Goal: Information Seeking & Learning: Learn about a topic

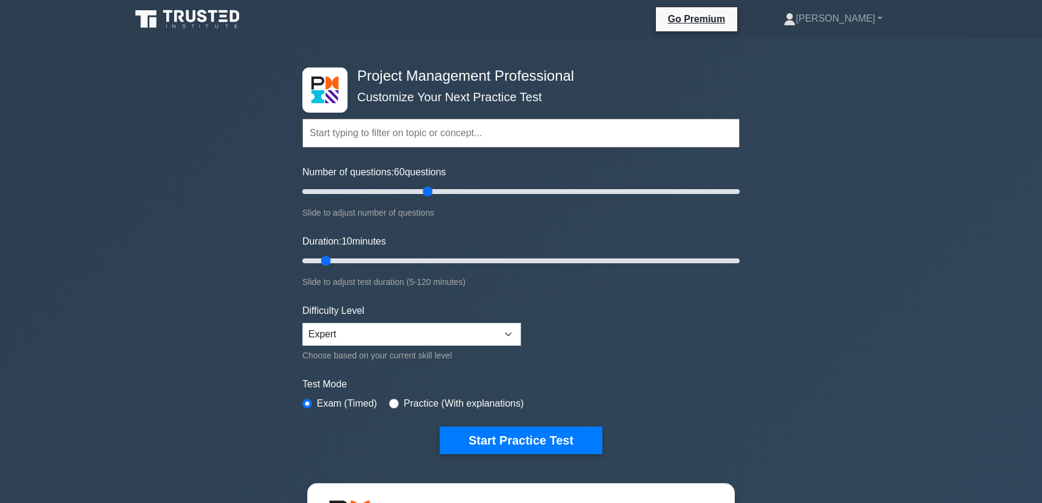
drag, startPoint x: 316, startPoint y: 191, endPoint x: 431, endPoint y: 201, distance: 114.9
type input "60"
click at [431, 199] on input "Number of questions: 60 questions" at bounding box center [520, 191] width 437 height 14
drag, startPoint x: 325, startPoint y: 261, endPoint x: 520, endPoint y: 262, distance: 194.5
type input "60"
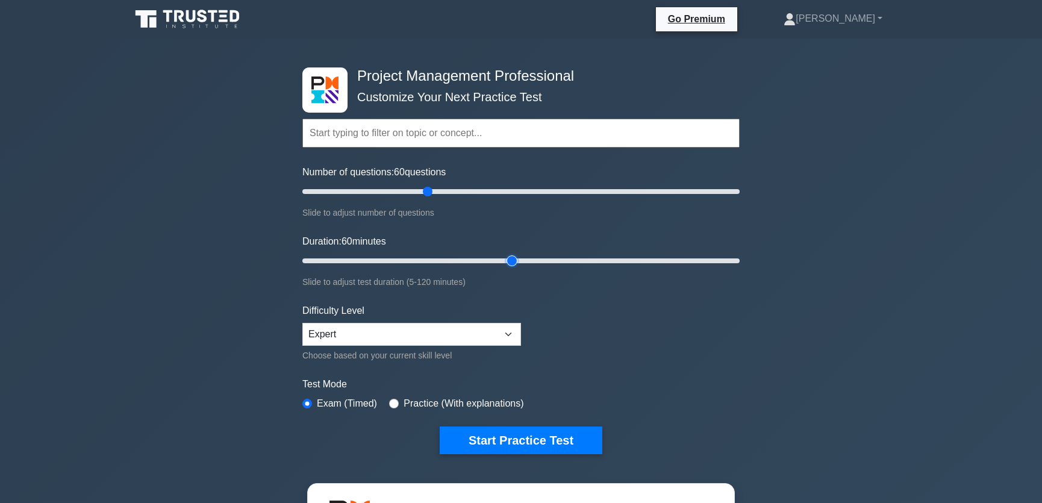
click at [520, 262] on input "Duration: 60 minutes" at bounding box center [520, 261] width 437 height 14
click at [515, 438] on button "Start Practice Test" at bounding box center [521, 440] width 163 height 28
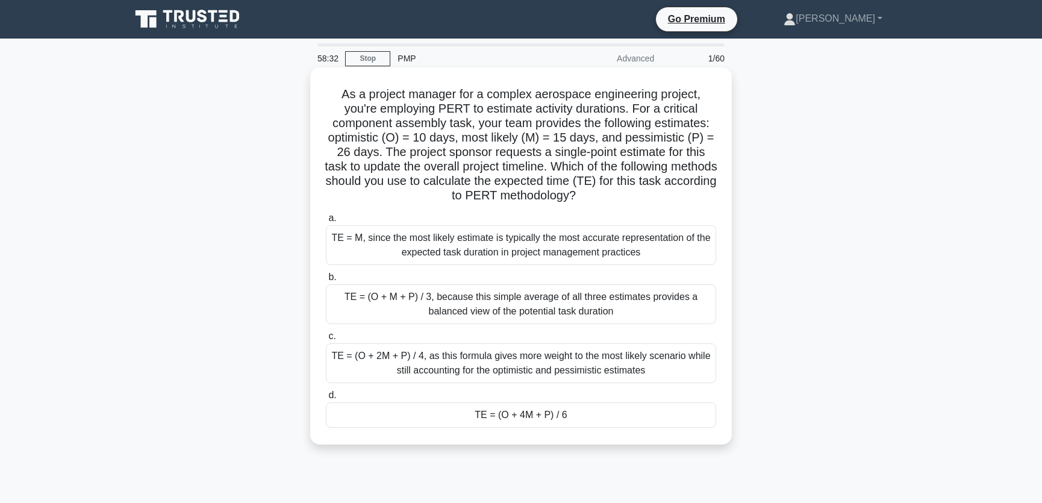
click at [570, 415] on div "TE = (O + 4M + P) / 6" at bounding box center [521, 414] width 390 height 25
click at [326, 399] on input "d. TE = (O + 4M + P) / 6" at bounding box center [326, 395] width 0 height 8
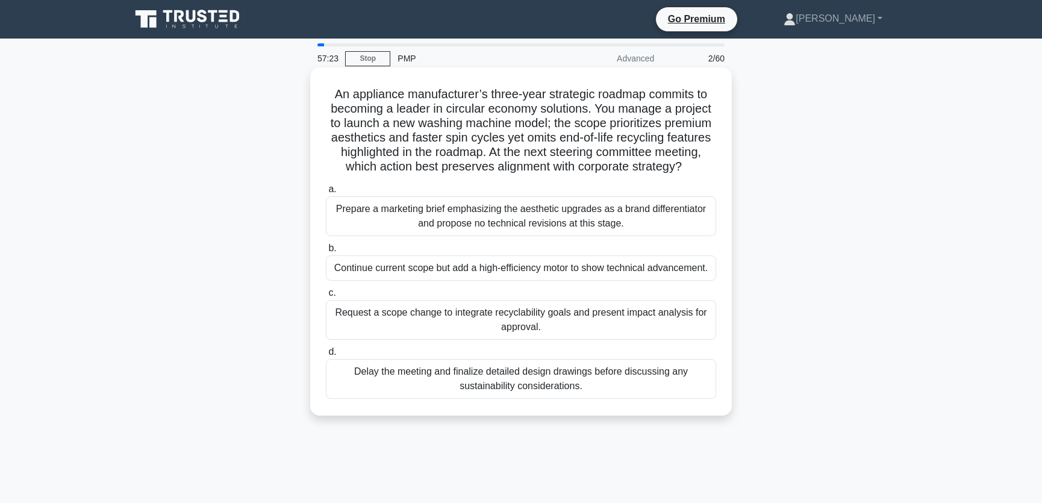
click at [577, 340] on div "Request a scope change to integrate recyclability goals and present impact anal…" at bounding box center [521, 320] width 390 height 40
click at [326, 297] on input "c. Request a scope change to integrate recyclability goals and present impact a…" at bounding box center [326, 293] width 0 height 8
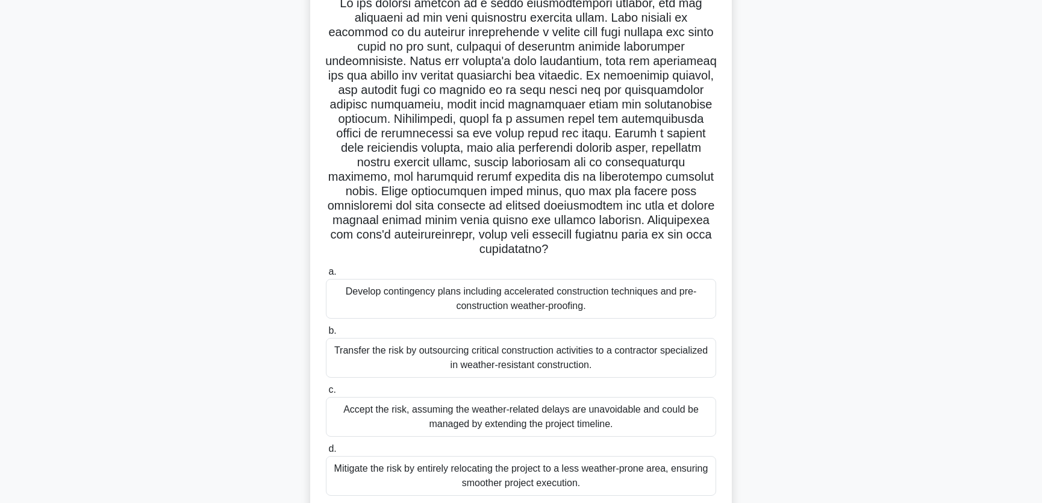
scroll to position [147, 0]
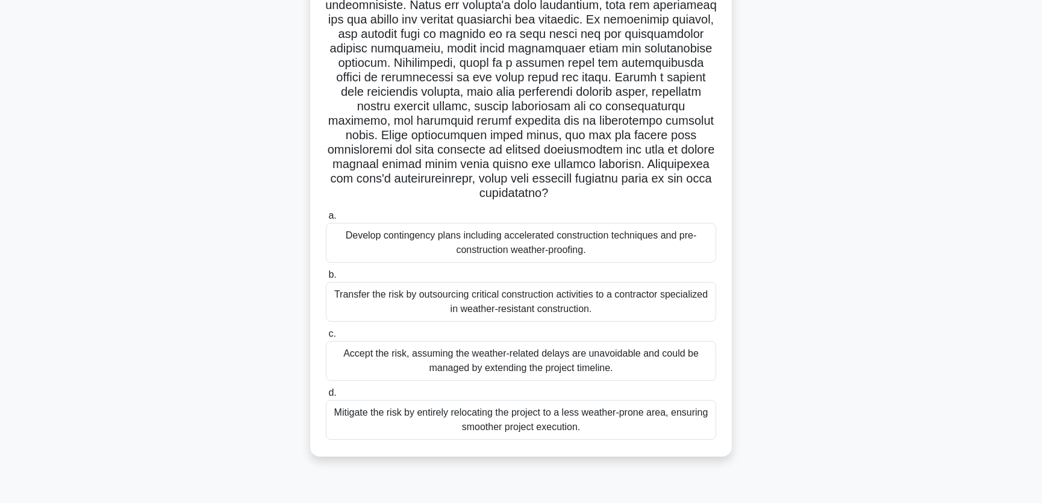
click at [602, 231] on div "Develop contingency plans including accelerated construction techniques and pre…" at bounding box center [521, 243] width 390 height 40
click at [326, 220] on input "a. Develop contingency plans including accelerated construction techniques and …" at bounding box center [326, 216] width 0 height 8
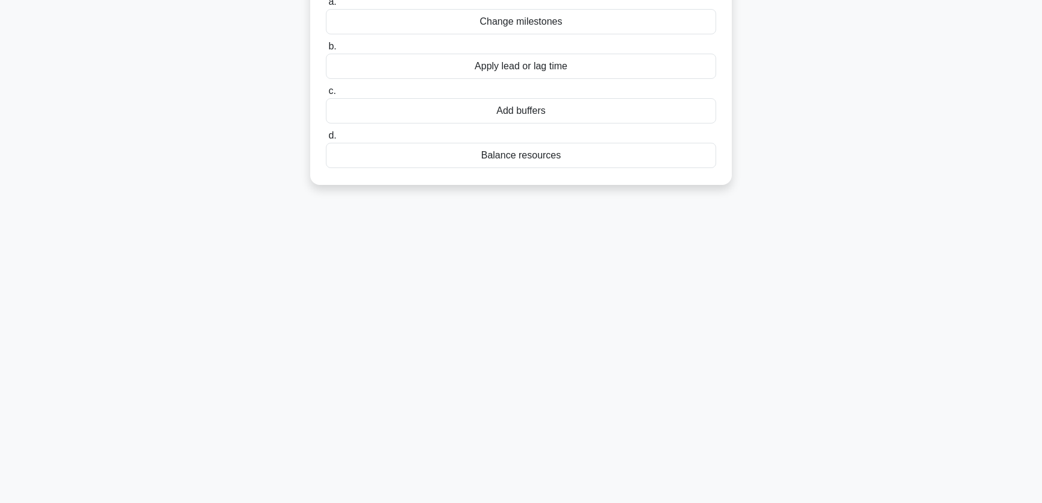
scroll to position [0, 0]
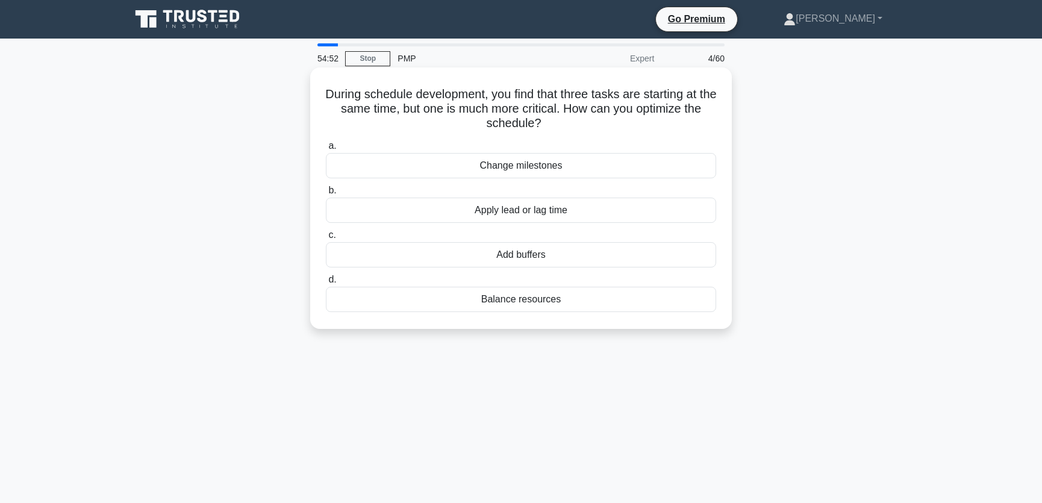
click at [523, 208] on div "Apply lead or lag time" at bounding box center [521, 210] width 390 height 25
click at [326, 194] on input "b. Apply lead or lag time" at bounding box center [326, 191] width 0 height 8
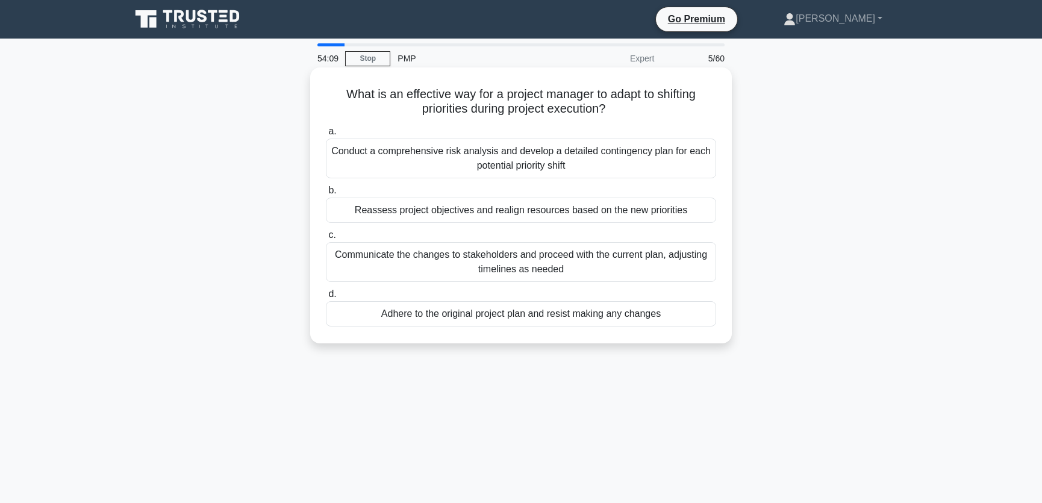
click at [535, 214] on div "Reassess project objectives and realign resources based on the new priorities" at bounding box center [521, 210] width 390 height 25
click at [326, 194] on input "b. Reassess project objectives and realign resources based on the new priorities" at bounding box center [326, 191] width 0 height 8
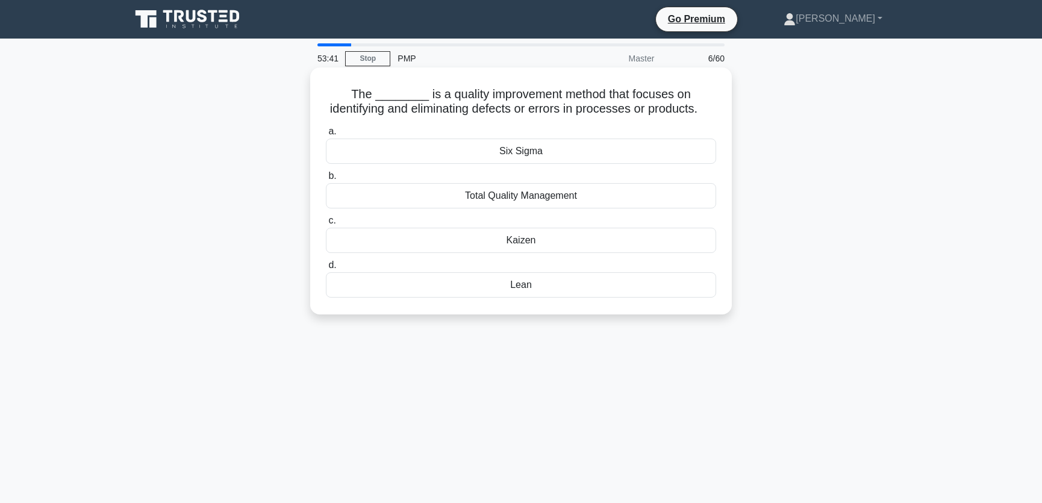
click at [547, 164] on div "Six Sigma" at bounding box center [521, 150] width 390 height 25
click at [326, 135] on input "a. Six Sigma" at bounding box center [326, 132] width 0 height 8
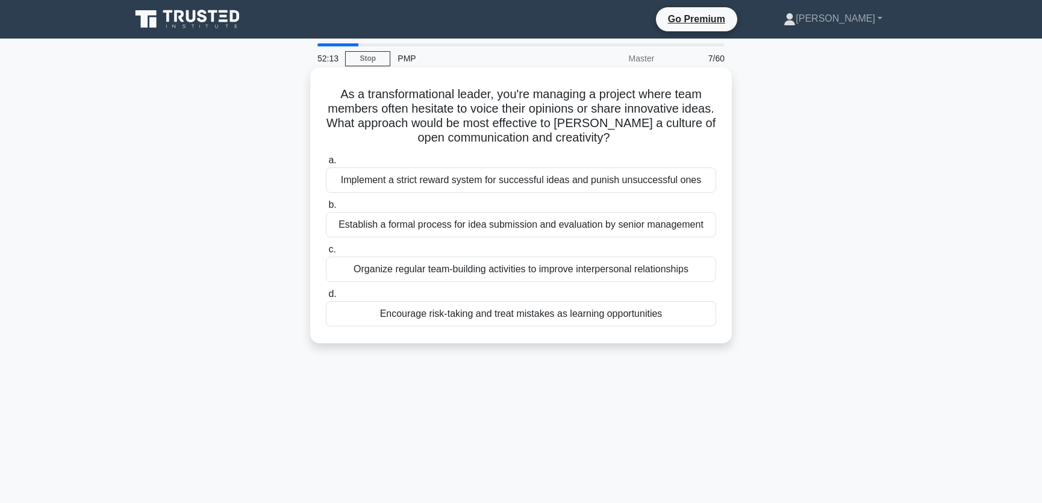
click at [538, 316] on div "Encourage risk-taking and treat mistakes as learning opportunities" at bounding box center [521, 313] width 390 height 25
click at [326, 298] on input "d. Encourage risk-taking and treat mistakes as learning opportunities" at bounding box center [326, 294] width 0 height 8
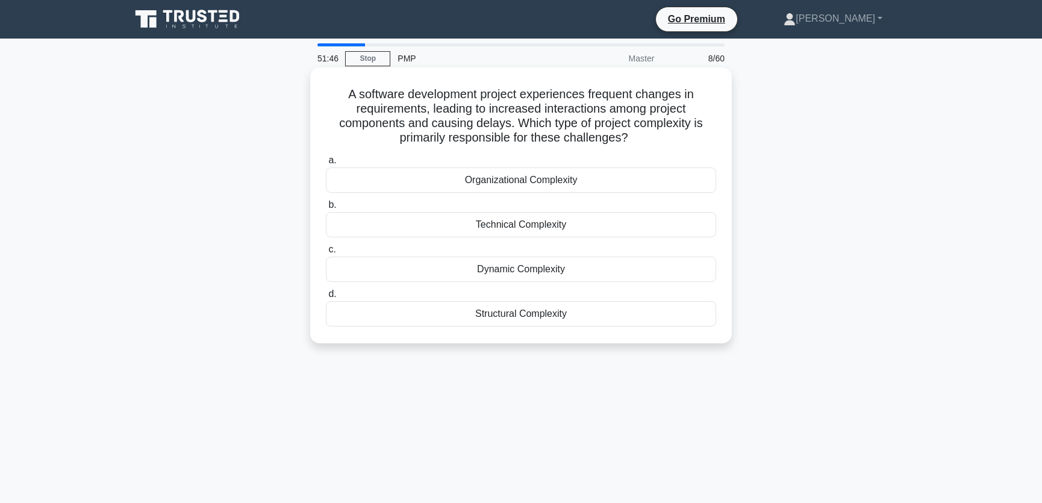
click at [556, 226] on div "Technical Complexity" at bounding box center [521, 224] width 390 height 25
click at [326, 209] on input "b. Technical Complexity" at bounding box center [326, 205] width 0 height 8
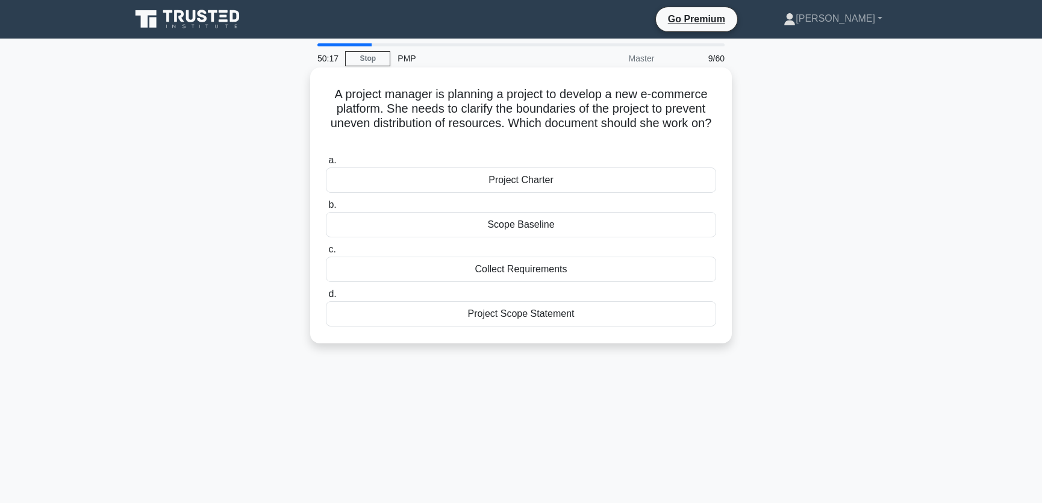
click at [525, 226] on div "Scope Baseline" at bounding box center [521, 224] width 390 height 25
click at [326, 209] on input "b. Scope Baseline" at bounding box center [326, 205] width 0 height 8
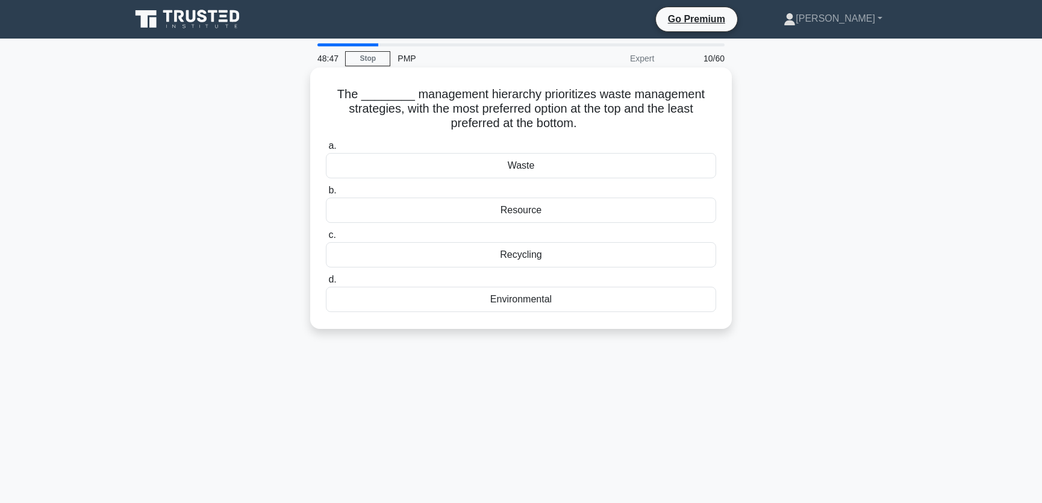
click at [535, 166] on div "Waste" at bounding box center [521, 165] width 390 height 25
click at [326, 150] on input "a. Waste" at bounding box center [326, 146] width 0 height 8
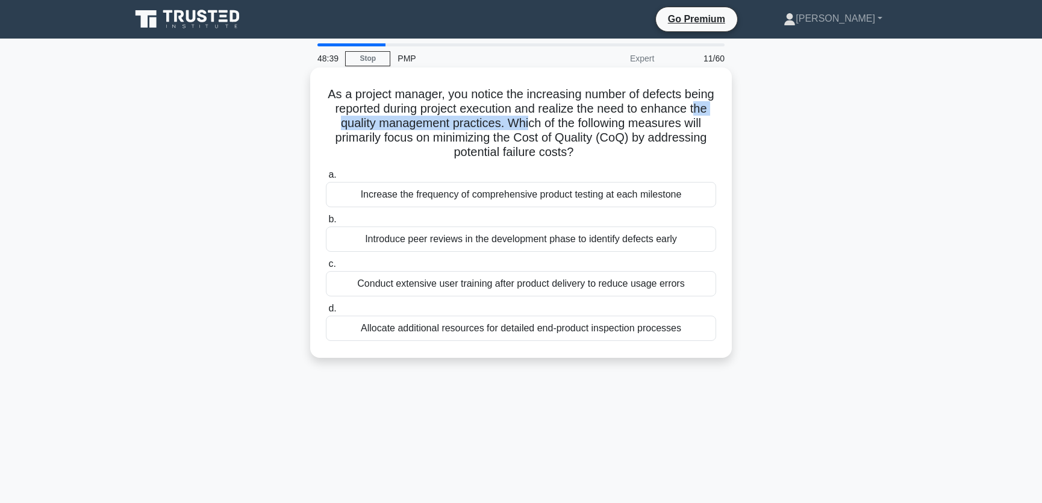
drag, startPoint x: 393, startPoint y: 126, endPoint x: 602, endPoint y: 124, distance: 208.4
click at [602, 124] on h5 "As a project manager, you notice the increasing number of defects being reporte…" at bounding box center [521, 123] width 393 height 73
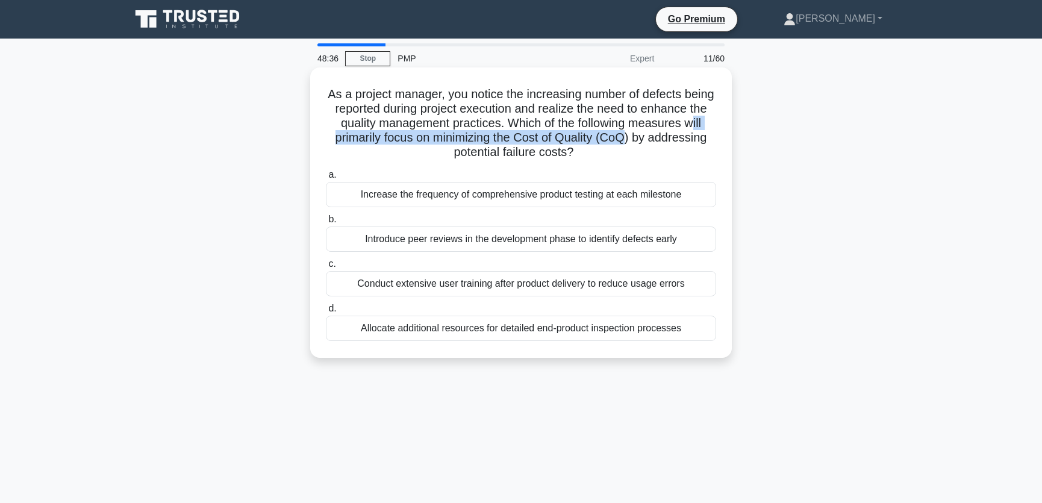
drag, startPoint x: 394, startPoint y: 137, endPoint x: 703, endPoint y: 137, distance: 309.5
click at [703, 137] on h5 "As a project manager, you notice the increasing number of defects being reporte…" at bounding box center [521, 123] width 393 height 73
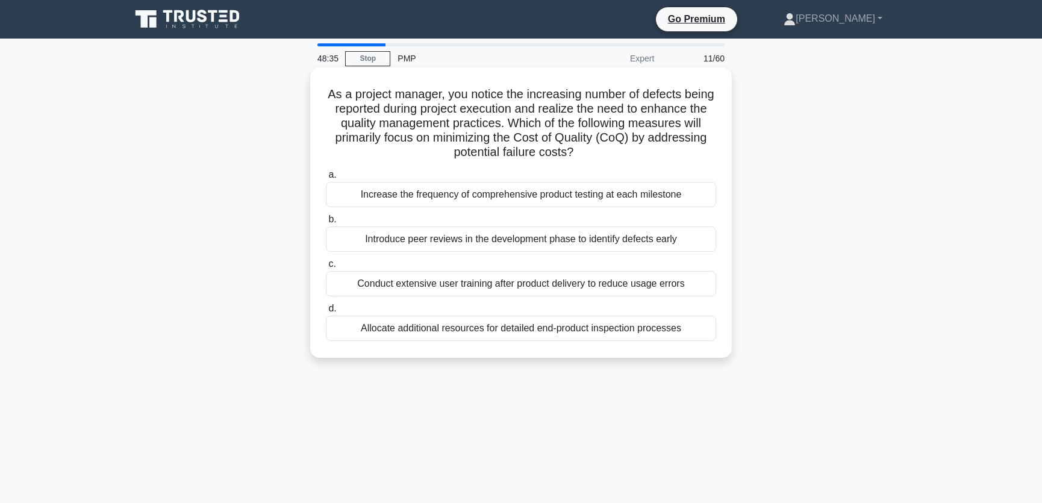
click at [494, 129] on h5 "As a project manager, you notice the increasing number of defects being reporte…" at bounding box center [521, 123] width 393 height 73
click at [561, 236] on div "Introduce peer reviews in the development phase to identify defects early" at bounding box center [521, 238] width 390 height 25
click at [326, 223] on input "b. Introduce peer reviews in the development phase to identify defects early" at bounding box center [326, 220] width 0 height 8
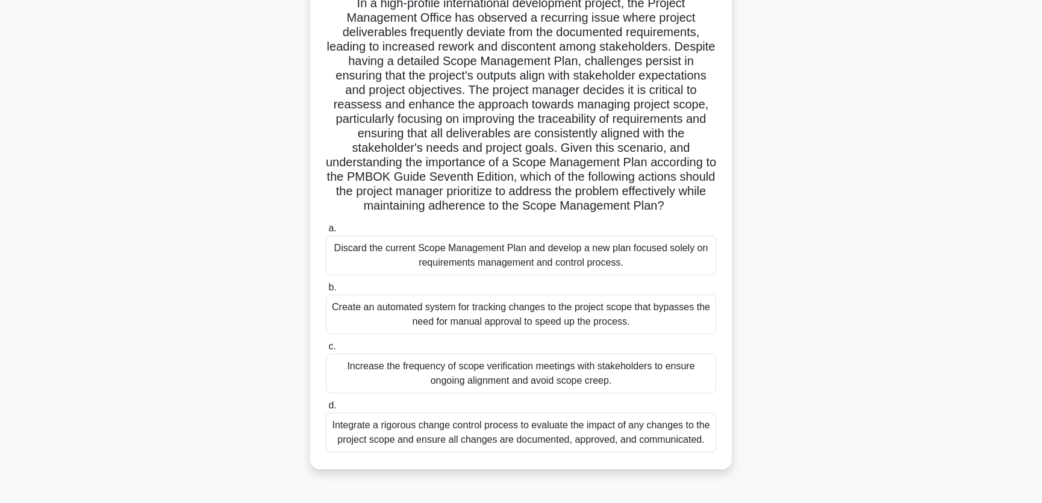
scroll to position [147, 0]
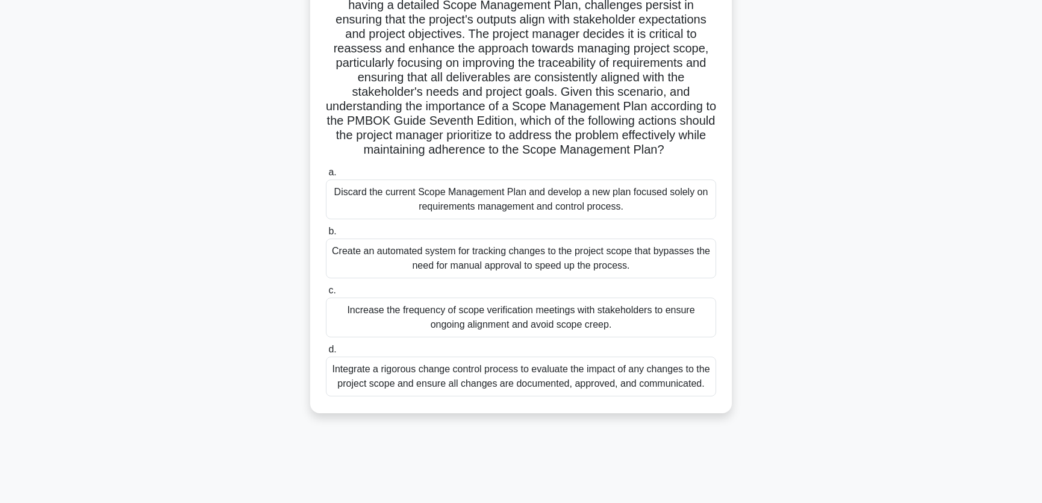
click at [565, 396] on div "Integrate a rigorous change control process to evaluate the impact of any chang…" at bounding box center [521, 376] width 390 height 40
click at [326, 353] on input "d. Integrate a rigorous change control process to evaluate the impact of any ch…" at bounding box center [326, 350] width 0 height 8
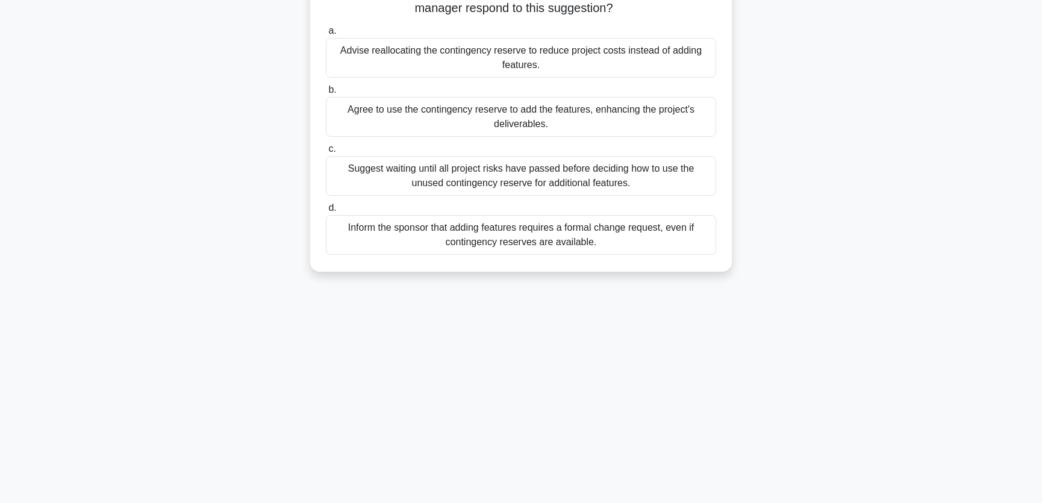
scroll to position [0, 0]
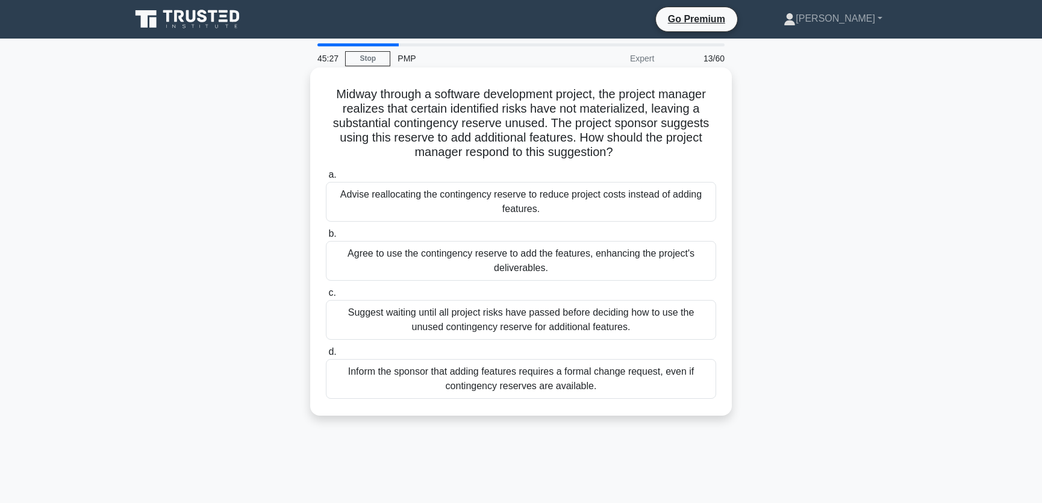
click at [456, 384] on div "Inform the sponsor that adding features requires a formal change request, even …" at bounding box center [521, 379] width 390 height 40
click at [326, 356] on input "d. Inform the sponsor that adding features requires a formal change request, ev…" at bounding box center [326, 352] width 0 height 8
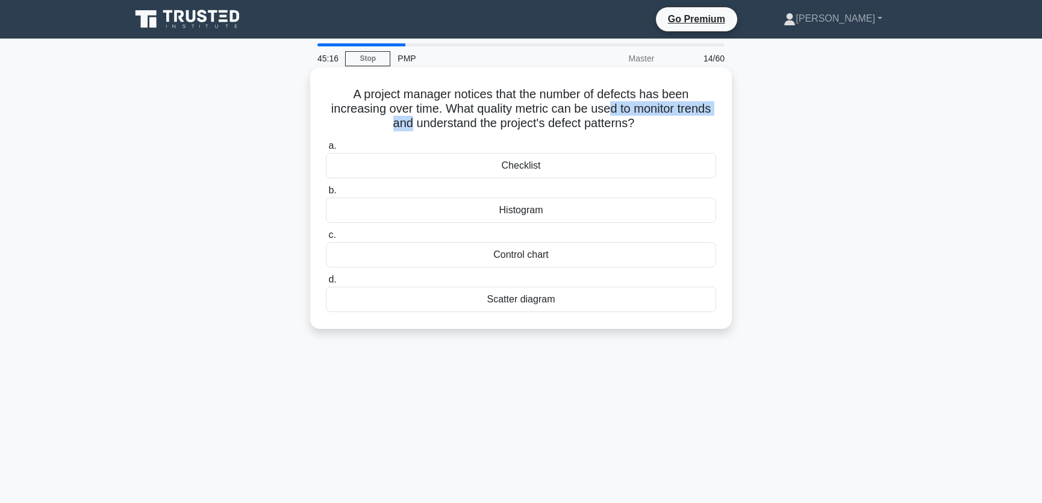
drag, startPoint x: 405, startPoint y: 124, endPoint x: 610, endPoint y: 114, distance: 205.6
click at [610, 114] on h5 "A project manager notices that the number of defects has been increasing over t…" at bounding box center [521, 109] width 393 height 45
click at [523, 99] on h5 "A project manager notices that the number of defects has been increasing over t…" at bounding box center [521, 109] width 393 height 45
click at [553, 256] on div "Control chart" at bounding box center [521, 254] width 390 height 25
click at [326, 239] on input "c. Control chart" at bounding box center [326, 235] width 0 height 8
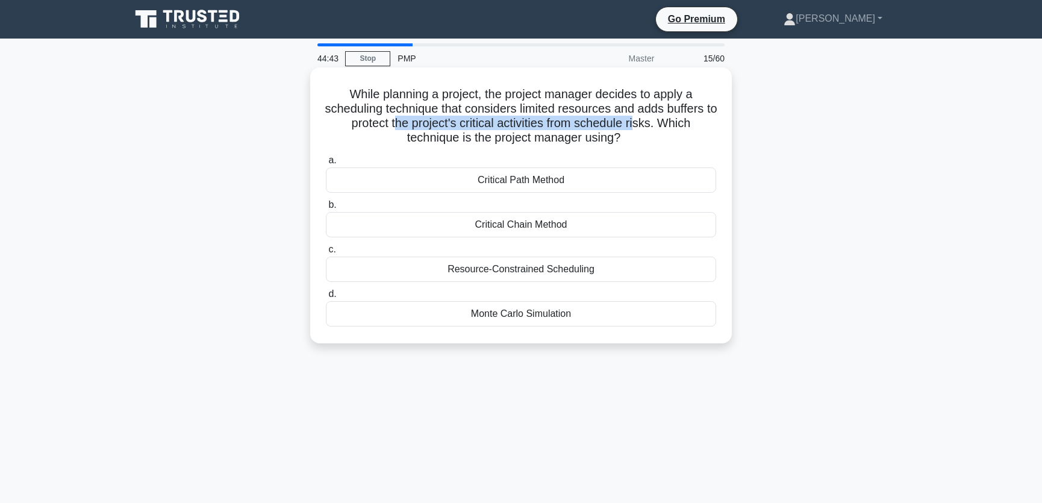
drag, startPoint x: 399, startPoint y: 122, endPoint x: 646, endPoint y: 120, distance: 246.9
click at [646, 120] on h5 "While planning a project, the project manager decides to apply a scheduling tec…" at bounding box center [521, 116] width 393 height 59
click at [556, 140] on h5 "While planning a project, the project manager decides to apply a scheduling tec…" at bounding box center [521, 116] width 393 height 59
click at [548, 224] on div "Critical Chain Method" at bounding box center [521, 224] width 390 height 25
click at [326, 209] on input "b. Critical Chain Method" at bounding box center [326, 205] width 0 height 8
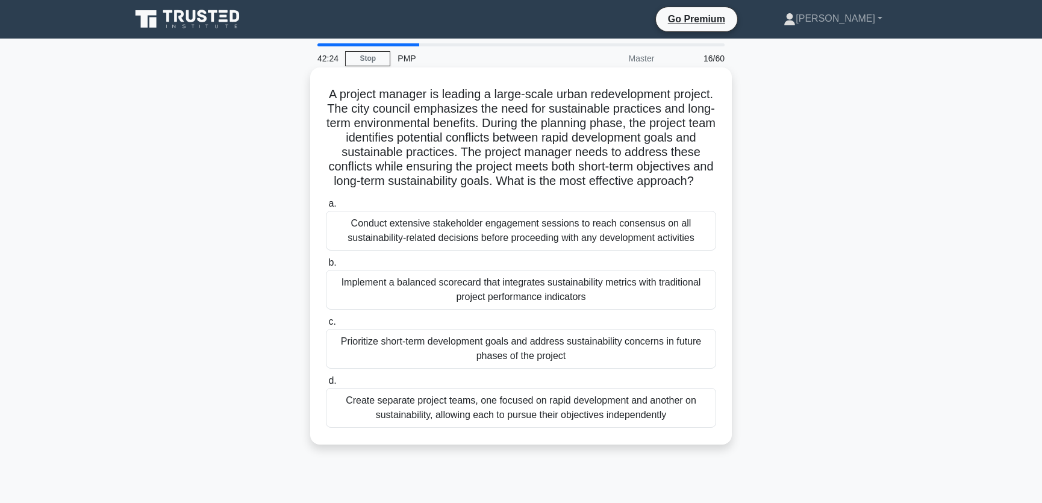
click at [595, 367] on div "Prioritize short-term development goals and address sustainability concerns in …" at bounding box center [521, 349] width 390 height 40
click at [326, 326] on input "c. Prioritize short-term development goals and address sustainability concerns …" at bounding box center [326, 322] width 0 height 8
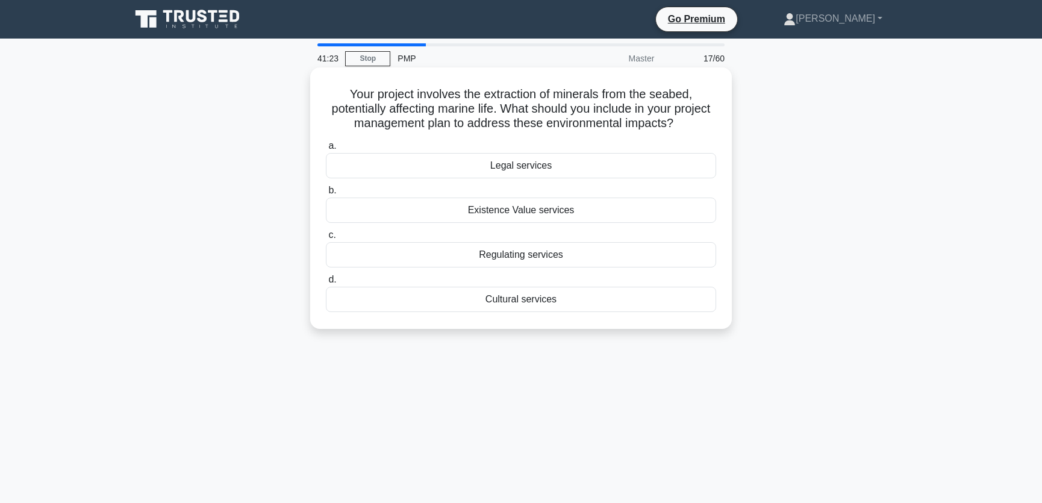
click at [566, 252] on div "Regulating services" at bounding box center [521, 254] width 390 height 25
click at [326, 239] on input "c. Regulating services" at bounding box center [326, 235] width 0 height 8
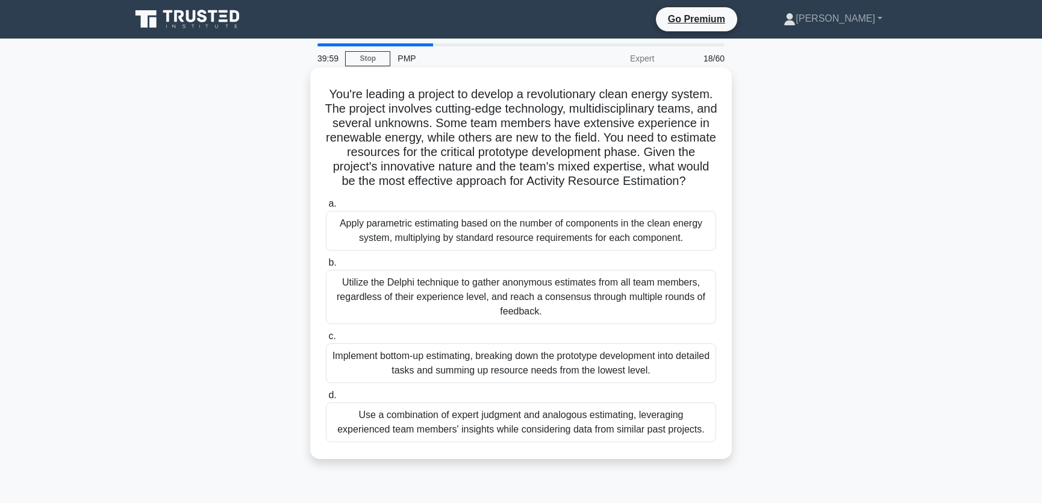
click at [528, 434] on div "Use a combination of expert judgment and analogous estimating, leveraging exper…" at bounding box center [521, 422] width 390 height 40
click at [326, 399] on input "d. Use a combination of expert judgment and analogous estimating, leveraging ex…" at bounding box center [326, 395] width 0 height 8
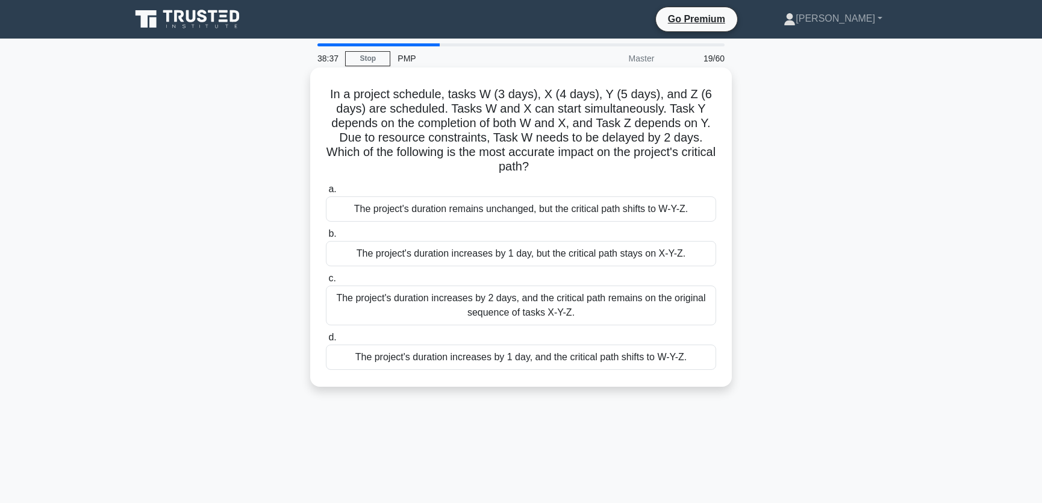
click at [478, 356] on div "The project's duration increases by 1 day, and the critical path shifts to W-Y-…" at bounding box center [521, 356] width 390 height 25
click at [326, 341] on input "d. The project's duration increases by 1 day, and the critical path shifts to W…" at bounding box center [326, 338] width 0 height 8
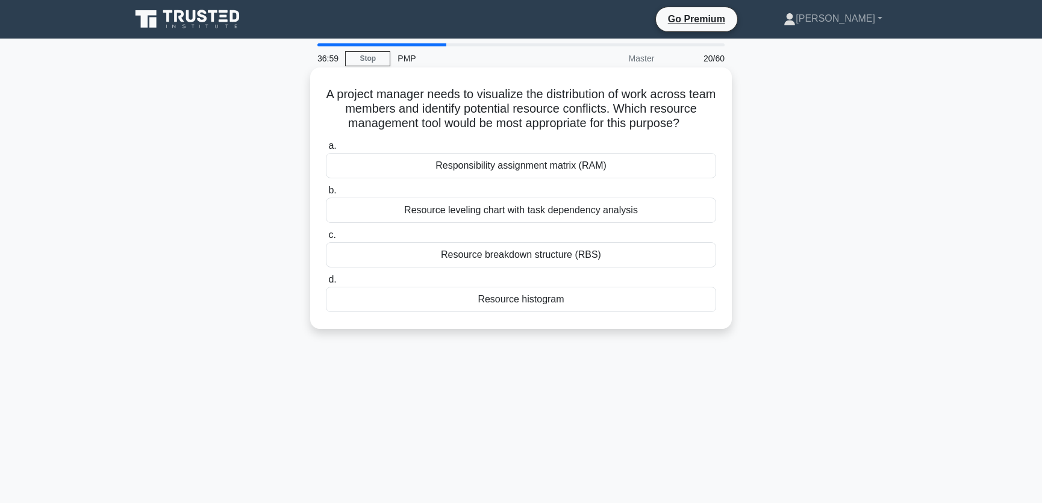
click at [562, 300] on div "Resource histogram" at bounding box center [521, 299] width 390 height 25
click at [326, 284] on input "d. Resource histogram" at bounding box center [326, 280] width 0 height 8
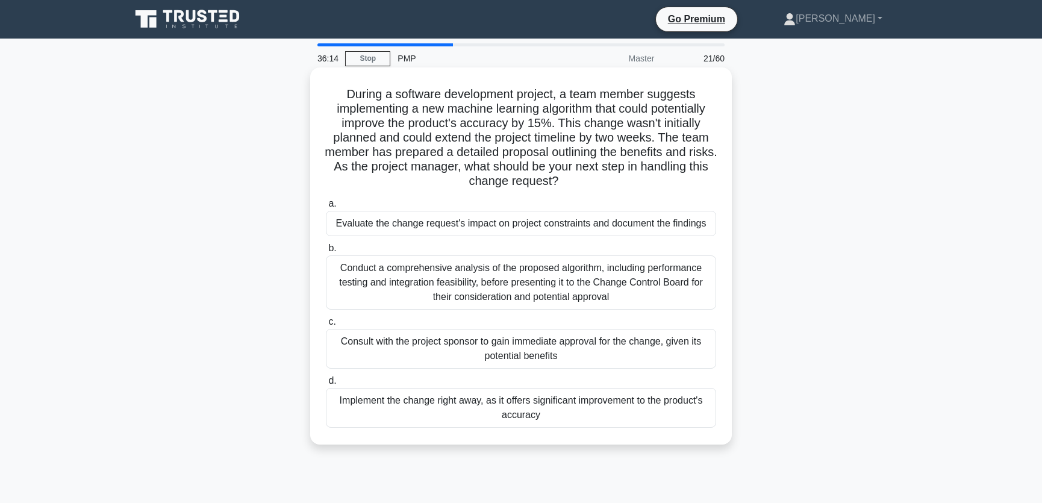
click at [397, 227] on div "Evaluate the change request's impact on project constraints and document the fi…" at bounding box center [521, 223] width 390 height 25
click at [326, 208] on input "a. Evaluate the change request's impact on project constraints and document the…" at bounding box center [326, 204] width 0 height 8
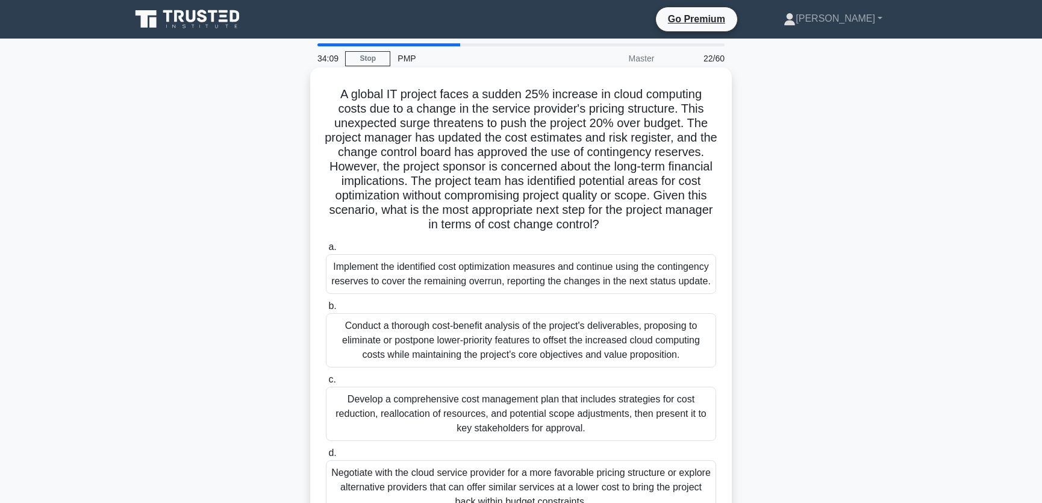
scroll to position [91, 0]
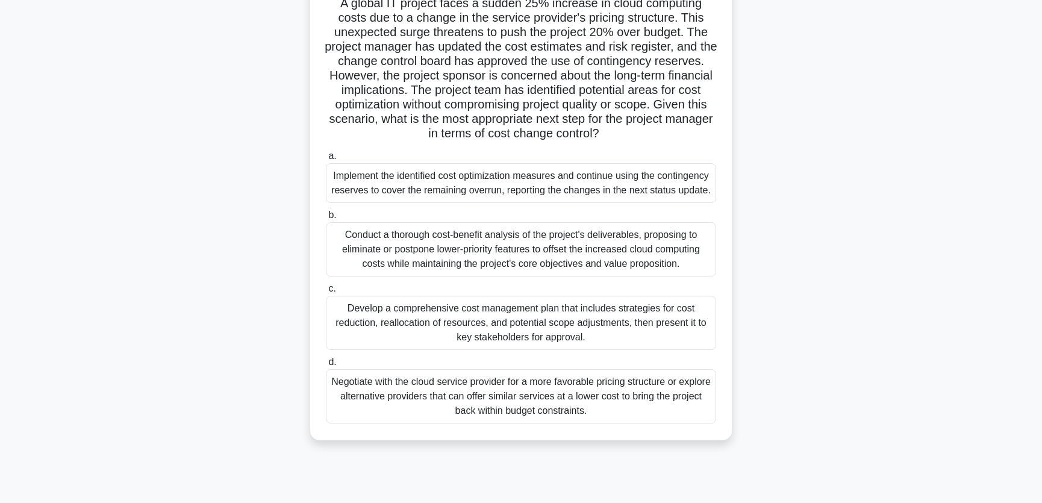
click at [488, 190] on div "Implement the identified cost optimization measures and continue using the cont…" at bounding box center [521, 183] width 390 height 40
click at [326, 160] on input "a. Implement the identified cost optimization measures and continue using the c…" at bounding box center [326, 156] width 0 height 8
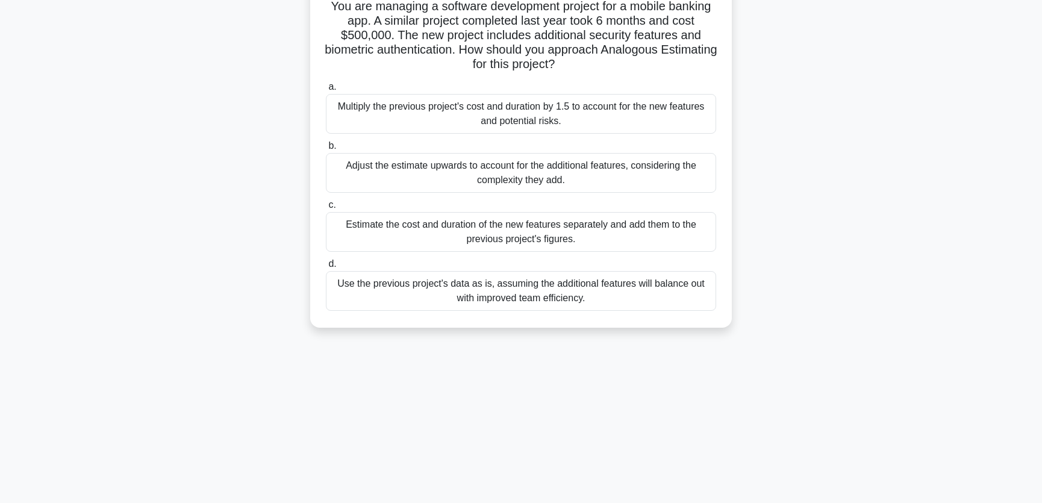
scroll to position [0, 0]
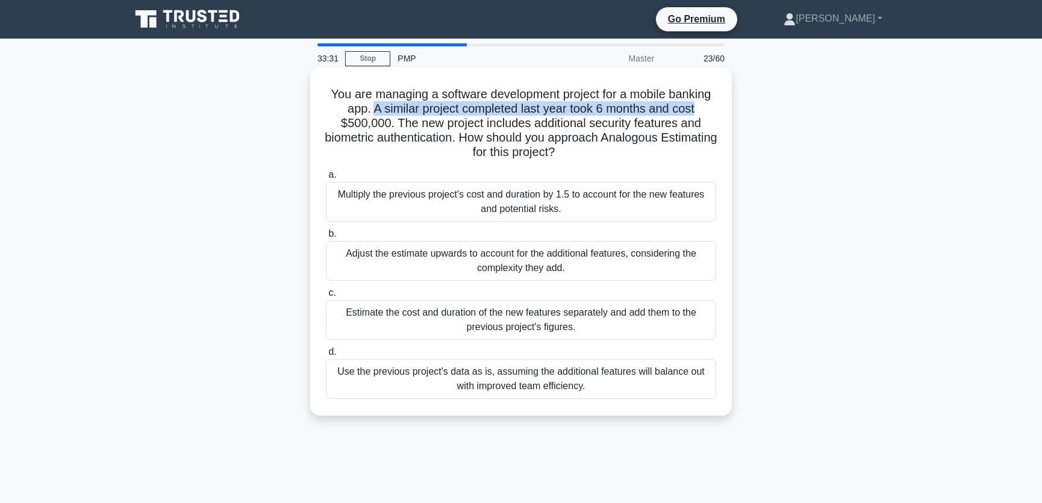
drag, startPoint x: 371, startPoint y: 108, endPoint x: 699, endPoint y: 113, distance: 327.6
click at [699, 113] on h5 "You are managing a software development project for a mobile banking app. A sim…" at bounding box center [521, 123] width 393 height 73
drag, startPoint x: 396, startPoint y: 123, endPoint x: 655, endPoint y: 123, distance: 258.9
click at [655, 123] on h5 "You are managing a software development project for a mobile banking app. A sim…" at bounding box center [521, 123] width 393 height 73
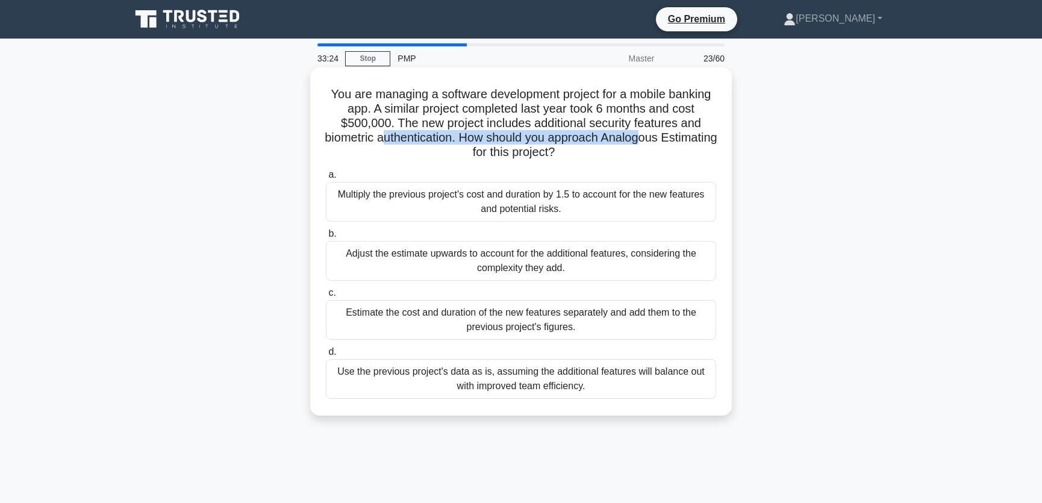
drag, startPoint x: 428, startPoint y: 138, endPoint x: 675, endPoint y: 139, distance: 247.5
click at [675, 139] on h5 "You are managing a software development project for a mobile banking app. A sim…" at bounding box center [521, 123] width 393 height 73
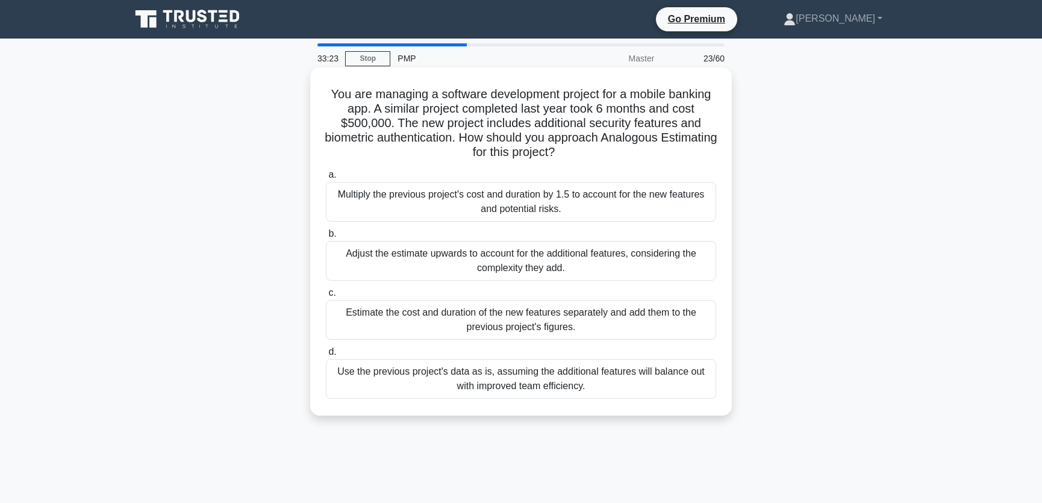
click at [654, 111] on h5 "You are managing a software development project for a mobile banking app. A sim…" at bounding box center [521, 123] width 393 height 73
click at [542, 257] on div "Adjust the estimate upwards to account for the additional features, considering…" at bounding box center [521, 261] width 390 height 40
click at [326, 238] on input "b. Adjust the estimate upwards to account for the additional features, consider…" at bounding box center [326, 234] width 0 height 8
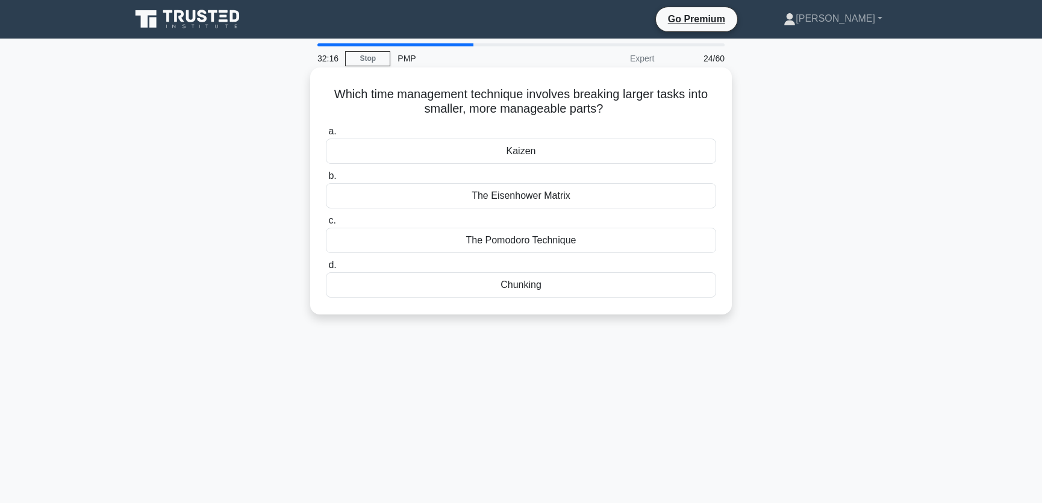
click at [570, 284] on div "Chunking" at bounding box center [521, 284] width 390 height 25
click at [326, 269] on input "d. Chunking" at bounding box center [326, 265] width 0 height 8
click at [556, 195] on div "Forecasting" at bounding box center [521, 195] width 390 height 25
click at [326, 180] on input "b. Forecasting" at bounding box center [326, 176] width 0 height 8
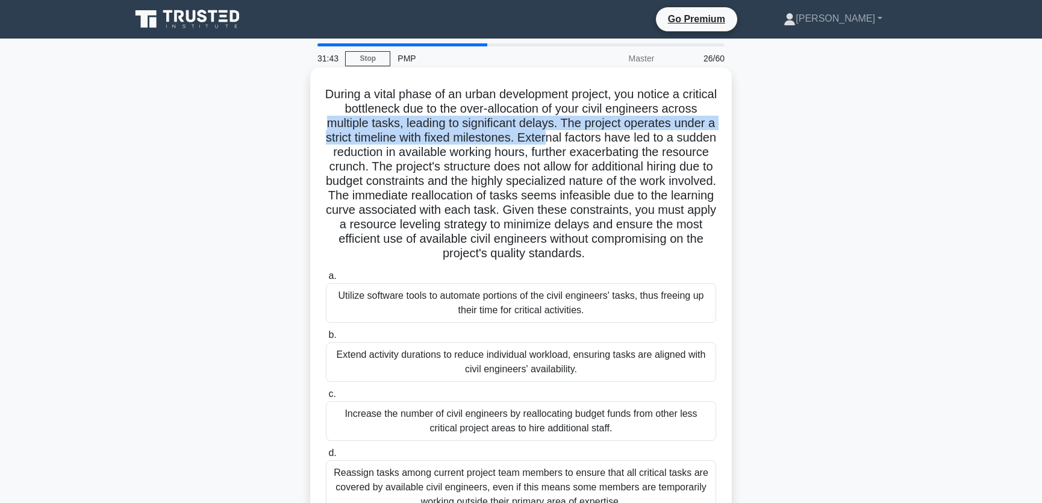
drag, startPoint x: 364, startPoint y: 126, endPoint x: 603, endPoint y: 131, distance: 239.7
click at [603, 131] on h5 "During a vital phase of an urban development project, you notice a critical bot…" at bounding box center [521, 174] width 393 height 175
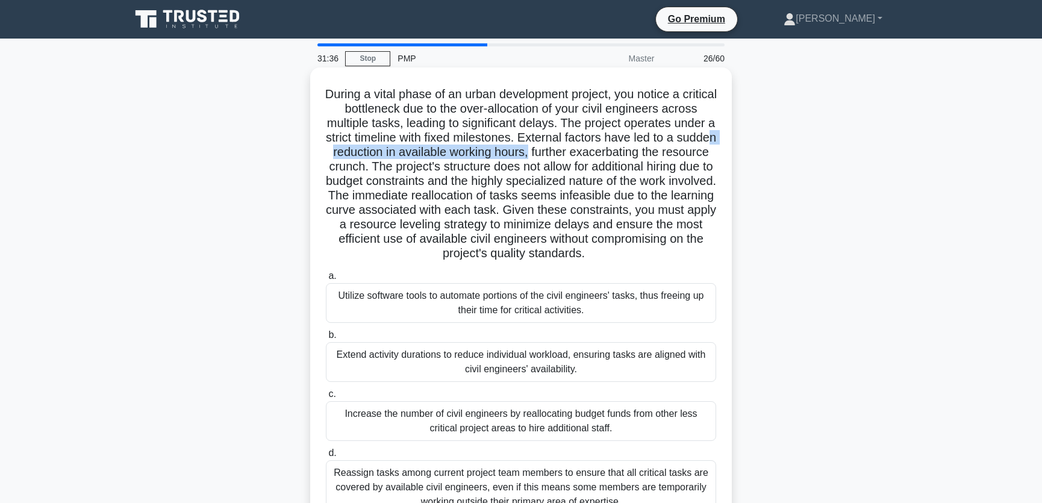
drag, startPoint x: 385, startPoint y: 152, endPoint x: 599, endPoint y: 152, distance: 213.8
click at [599, 152] on h5 "During a vital phase of an urban development project, you notice a critical bot…" at bounding box center [521, 174] width 393 height 175
drag, startPoint x: 470, startPoint y: 169, endPoint x: 678, endPoint y: 165, distance: 208.4
click at [678, 165] on h5 "During a vital phase of an urban development project, you notice a critical bot…" at bounding box center [521, 174] width 393 height 175
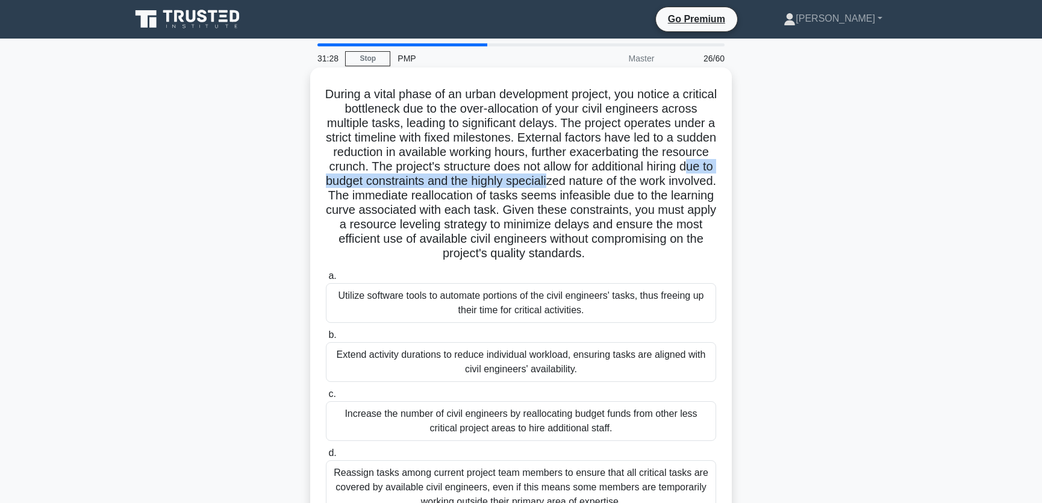
drag, startPoint x: 431, startPoint y: 182, endPoint x: 692, endPoint y: 181, distance: 261.9
click at [692, 181] on h5 "During a vital phase of an urban development project, you notice a critical bot…" at bounding box center [521, 174] width 393 height 175
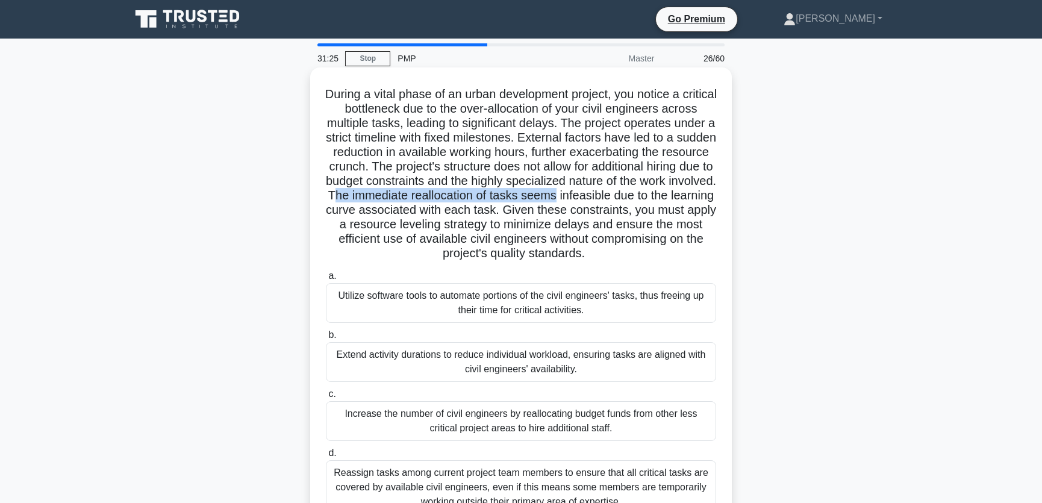
drag, startPoint x: 494, startPoint y: 195, endPoint x: 726, endPoint y: 193, distance: 232.4
click at [726, 193] on div "During a vital phase of an urban development project, you notice a critical bot…" at bounding box center [521, 299] width 412 height 454
click at [391, 204] on h5 "During a vital phase of an urban development project, you notice a critical bot…" at bounding box center [521, 174] width 393 height 175
drag, startPoint x: 416, startPoint y: 211, endPoint x: 670, endPoint y: 212, distance: 254.1
click at [670, 212] on h5 "During a vital phase of an urban development project, you notice a critical bot…" at bounding box center [521, 174] width 393 height 175
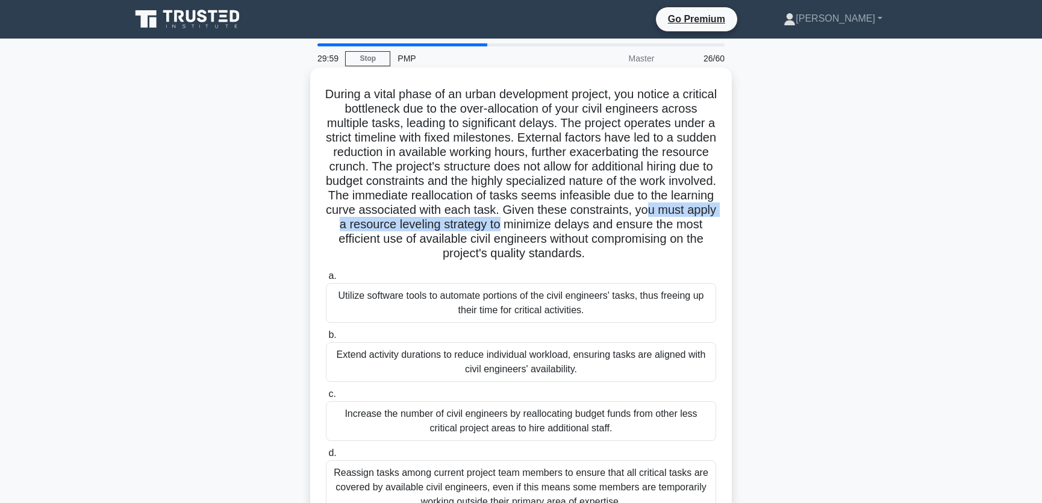
drag, startPoint x: 456, startPoint y: 229, endPoint x: 696, endPoint y: 226, distance: 240.3
click at [696, 226] on h5 "During a vital phase of an urban development project, you notice a critical bot…" at bounding box center [521, 174] width 393 height 175
click at [510, 235] on h5 "During a vital phase of an urban development project, you notice a critical bot…" at bounding box center [521, 174] width 393 height 175
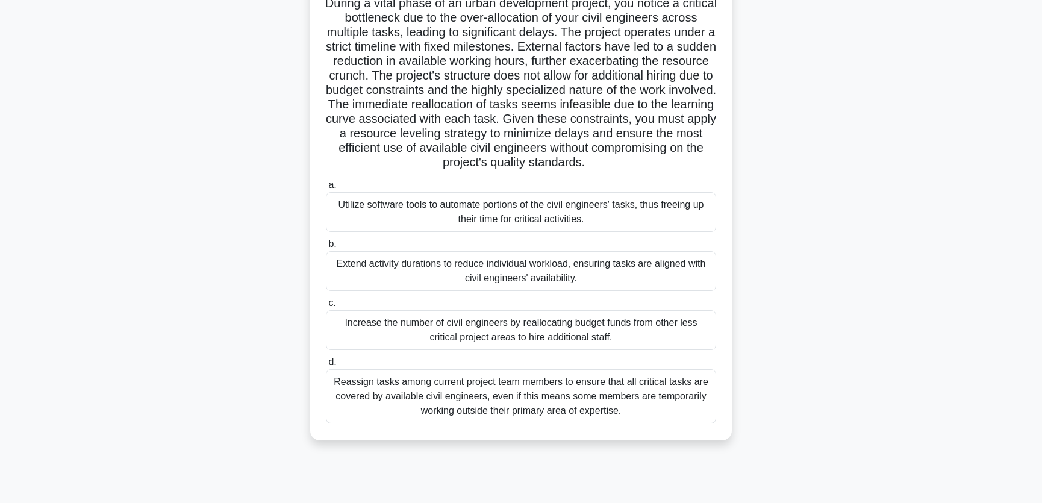
click at [511, 396] on div "Reassign tasks among current project team members to ensure that all critical t…" at bounding box center [521, 396] width 390 height 54
click at [326, 366] on input "d. Reassign tasks among current project team members to ensure that all critica…" at bounding box center [326, 362] width 0 height 8
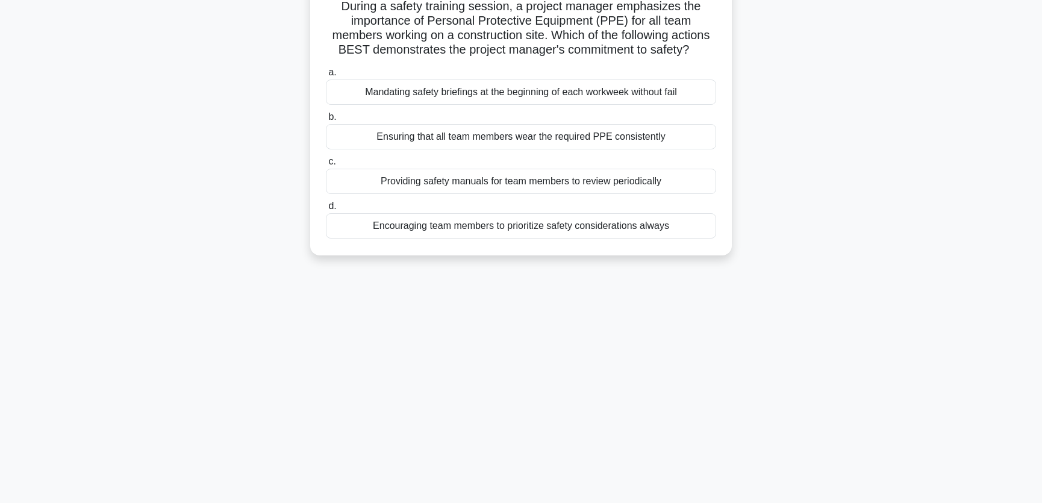
scroll to position [0, 0]
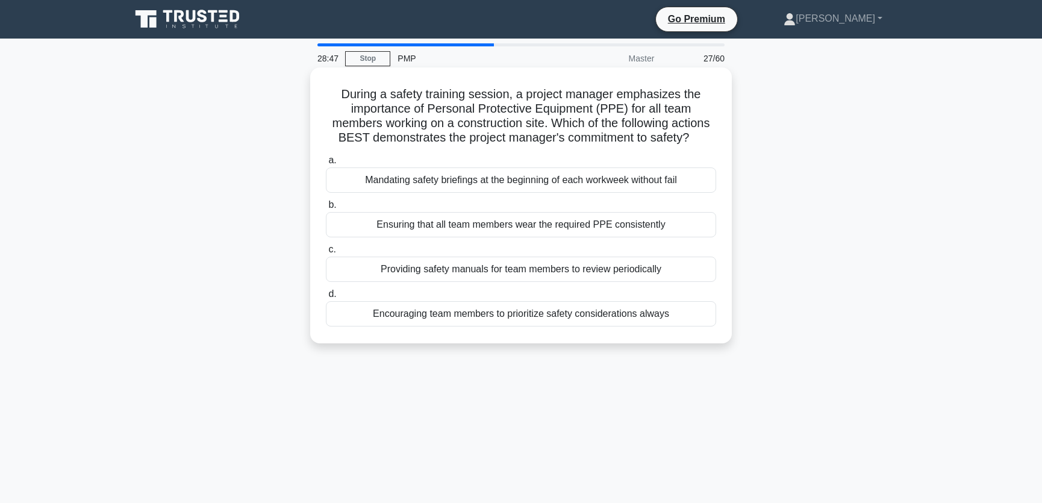
click at [537, 318] on div "Encouraging team members to prioritize safety considerations always" at bounding box center [521, 313] width 390 height 25
click at [326, 298] on input "d. Encouraging team members to prioritize safety considerations always" at bounding box center [326, 294] width 0 height 8
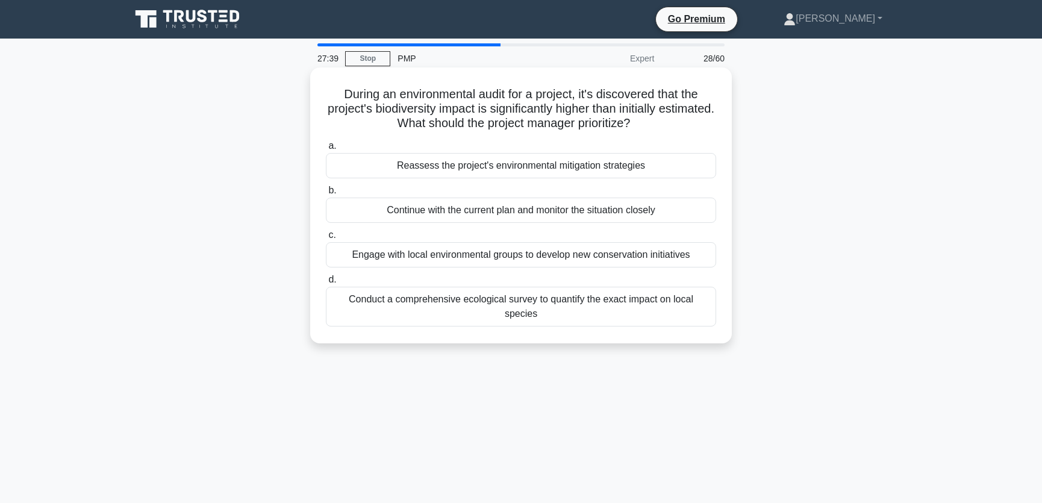
click at [492, 314] on div "Conduct a comprehensive ecological survey to quantify the exact impact on local…" at bounding box center [521, 307] width 390 height 40
click at [326, 284] on input "d. Conduct a comprehensive ecological survey to quantify the exact impact on lo…" at bounding box center [326, 280] width 0 height 8
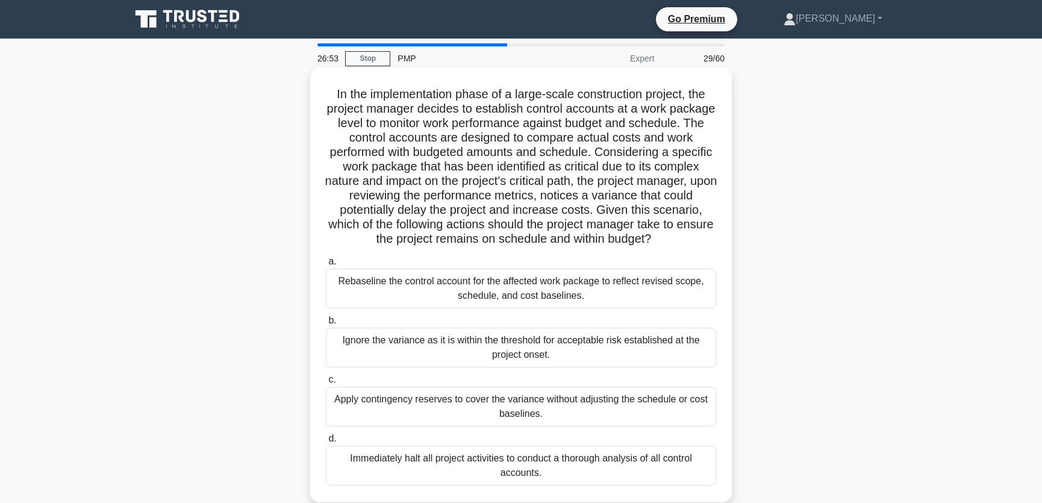
scroll to position [91, 0]
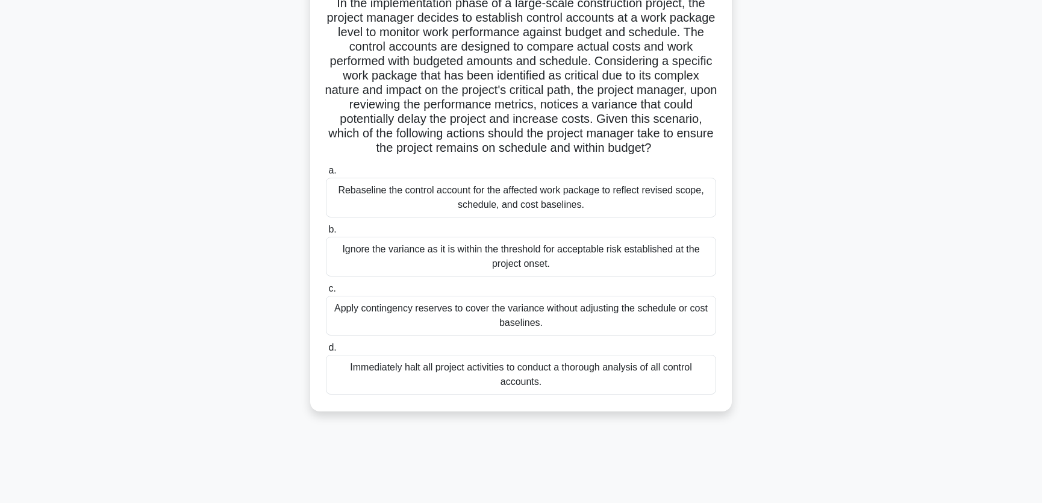
click at [601, 217] on div "Rebaseline the control account for the affected work package to reflect revised…" at bounding box center [521, 198] width 390 height 40
click at [326, 175] on input "a. Rebaseline the control account for the affected work package to reflect revi…" at bounding box center [326, 171] width 0 height 8
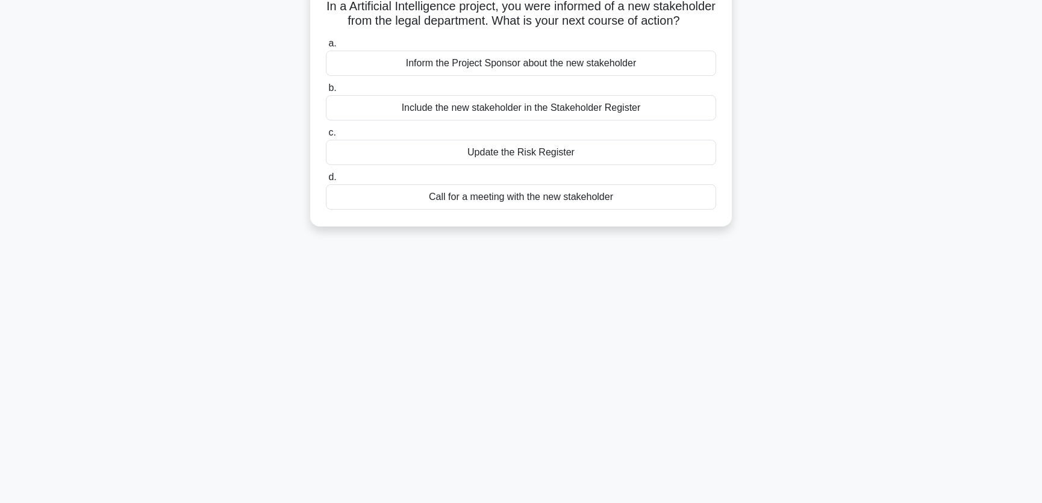
scroll to position [0, 0]
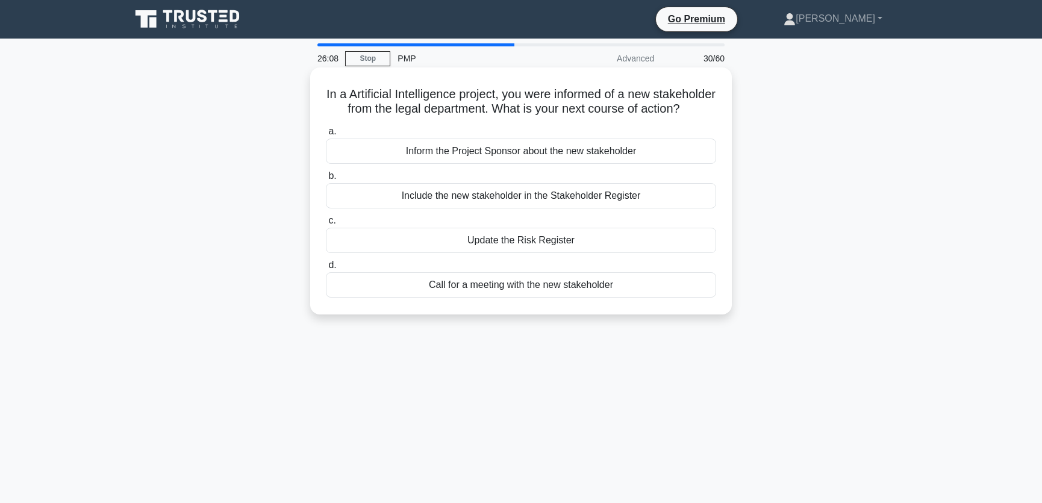
click at [544, 208] on div "Include the new stakeholder in the Stakeholder Register" at bounding box center [521, 195] width 390 height 25
click at [326, 180] on input "b. Include the new stakeholder in the Stakeholder Register" at bounding box center [326, 176] width 0 height 8
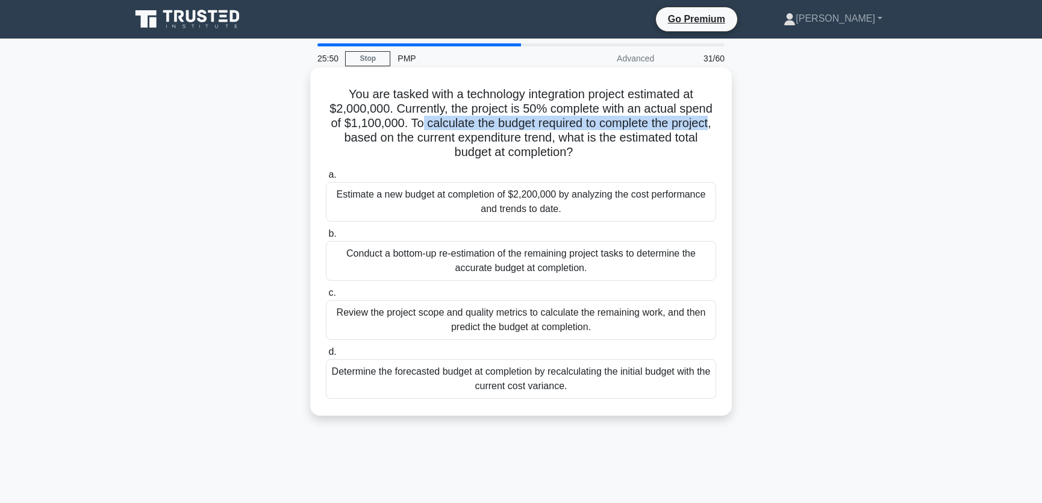
drag, startPoint x: 412, startPoint y: 125, endPoint x: 710, endPoint y: 127, distance: 297.5
click at [710, 127] on h5 "You are tasked with a technology integration project estimated at $2,000,000. C…" at bounding box center [521, 123] width 393 height 73
click at [619, 128] on h5 "You are tasked with a technology integration project estimated at $2,000,000. C…" at bounding box center [521, 123] width 393 height 73
click at [584, 208] on div "Estimate a new budget at completion of $2,200,000 by analyzing the cost perform…" at bounding box center [521, 202] width 390 height 40
click at [326, 179] on input "a. Estimate a new budget at completion of $2,200,000 by analyzing the cost perf…" at bounding box center [326, 175] width 0 height 8
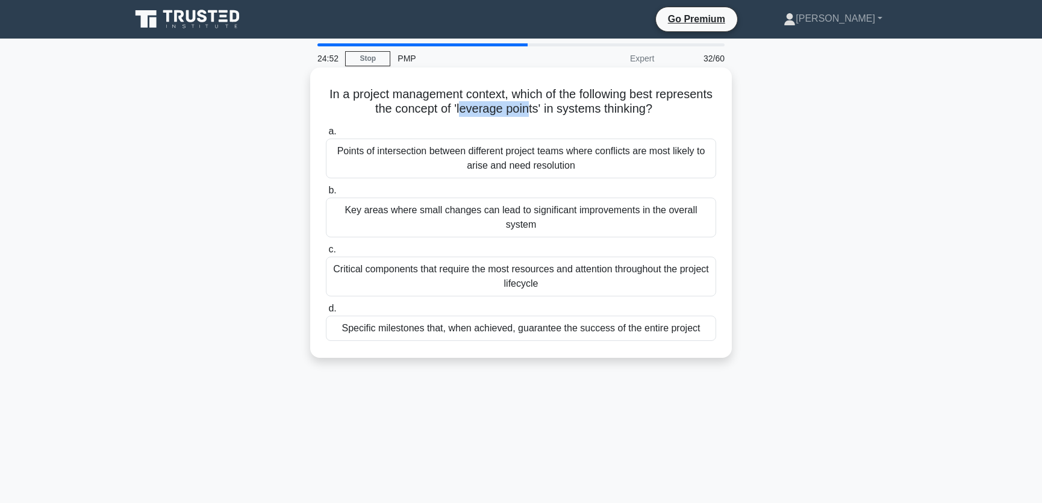
drag, startPoint x: 488, startPoint y: 108, endPoint x: 559, endPoint y: 108, distance: 71.7
click at [559, 108] on h5 "In a project management context, which of the following best represents the con…" at bounding box center [521, 102] width 393 height 30
click at [620, 103] on h5 "In a project management context, which of the following best represents the con…" at bounding box center [521, 102] width 393 height 30
click at [562, 224] on div "Key areas where small changes can lead to significant improvements in the overa…" at bounding box center [521, 218] width 390 height 40
click at [326, 194] on input "b. Key areas where small changes can lead to significant improvements in the ov…" at bounding box center [326, 191] width 0 height 8
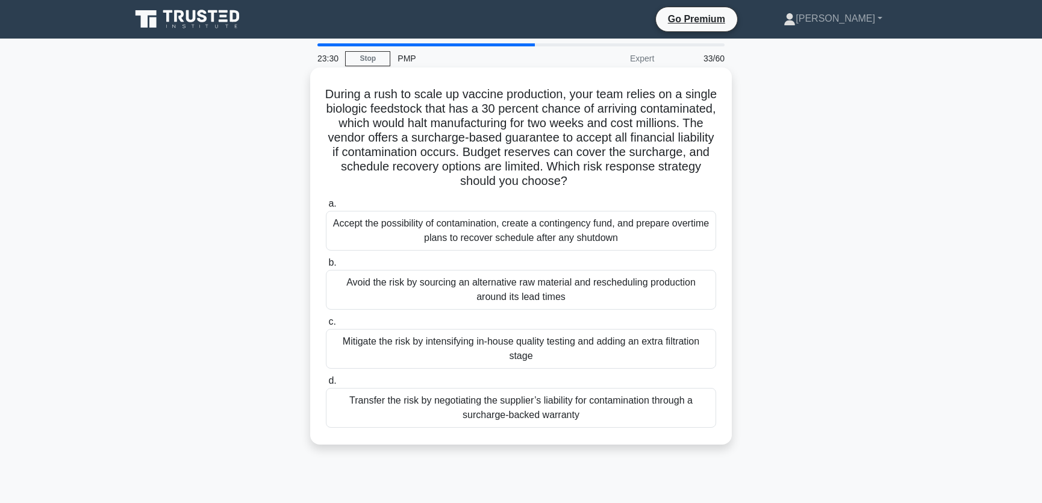
click at [450, 416] on div "Transfer the risk by negotiating the supplier’s liability for contamination thr…" at bounding box center [521, 408] width 390 height 40
click at [326, 385] on input "d. Transfer the risk by negotiating the supplier’s liability for contamination …" at bounding box center [326, 381] width 0 height 8
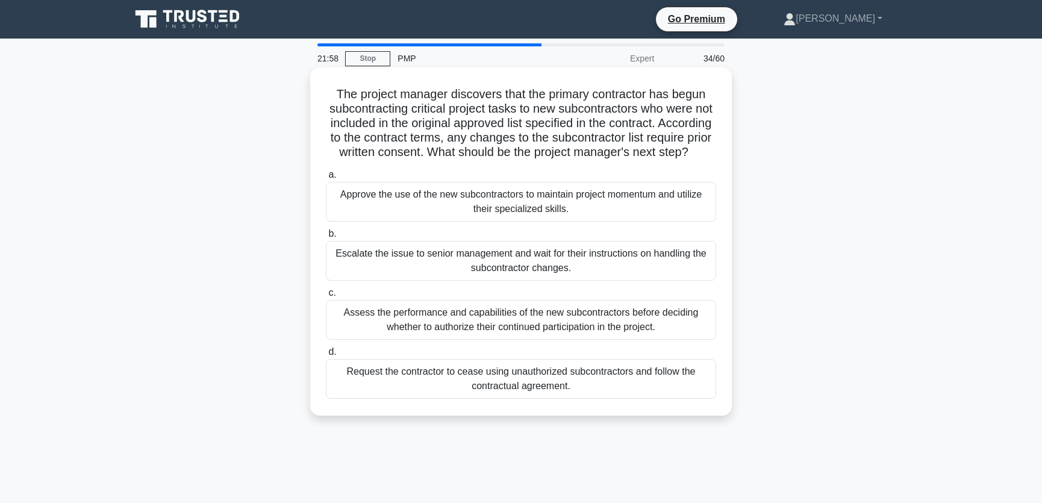
click at [590, 399] on div "Request the contractor to cease using unauthorized subcontractors and follow th…" at bounding box center [521, 379] width 390 height 40
click at [326, 356] on input "d. Request the contractor to cease using unauthorized subcontractors and follow…" at bounding box center [326, 352] width 0 height 8
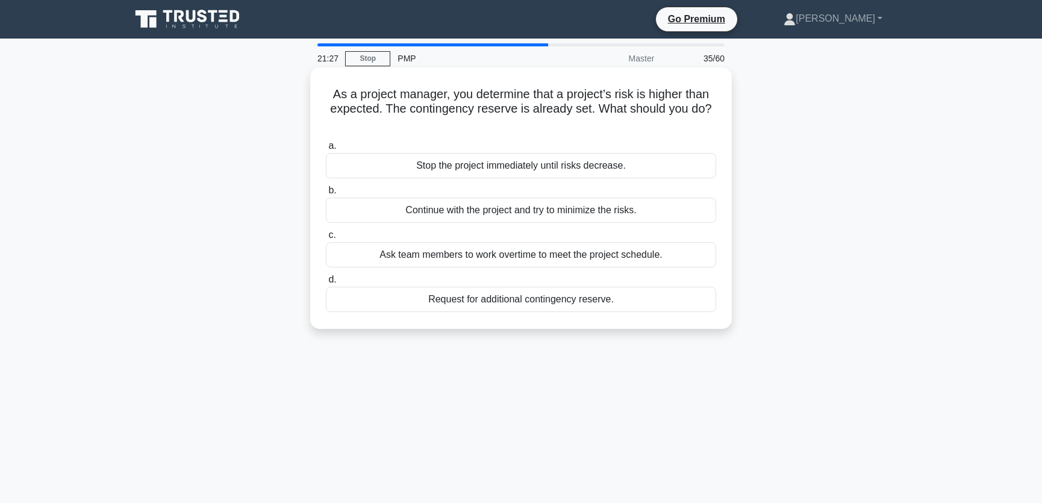
click at [591, 198] on div "Continue with the project and try to minimize the risks." at bounding box center [521, 210] width 390 height 25
click at [326, 194] on input "b. Continue with the project and try to minimize the risks." at bounding box center [326, 191] width 0 height 8
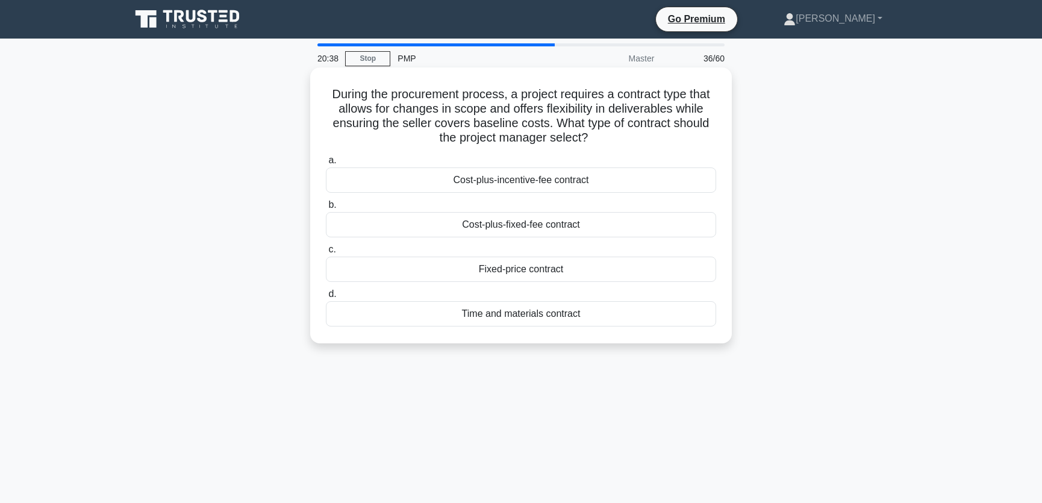
click at [561, 227] on div "Cost-plus-fixed-fee contract" at bounding box center [521, 224] width 390 height 25
click at [326, 209] on input "b. Cost-plus-fixed-fee contract" at bounding box center [326, 205] width 0 height 8
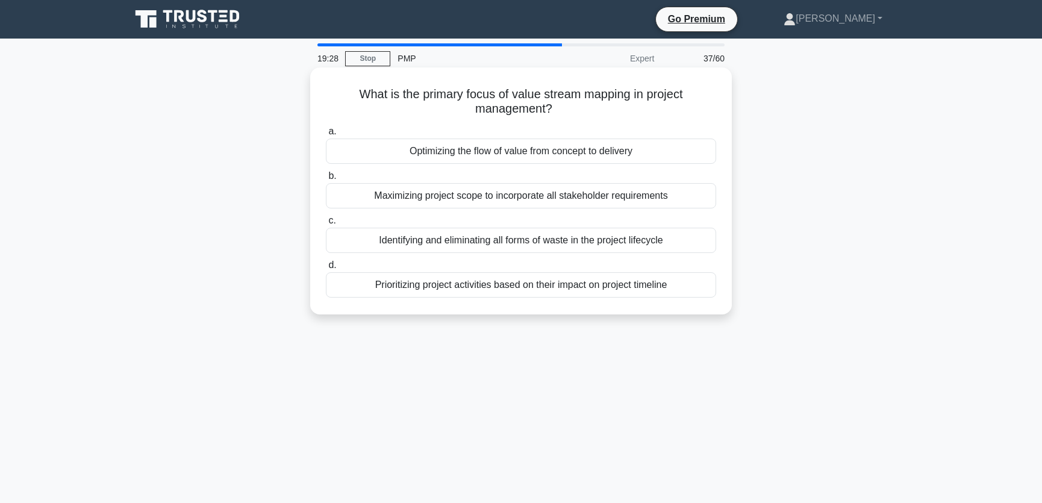
click at [512, 151] on div "Optimizing the flow of value from concept to delivery" at bounding box center [521, 150] width 390 height 25
click at [326, 135] on input "a. Optimizing the flow of value from concept to delivery" at bounding box center [326, 132] width 0 height 8
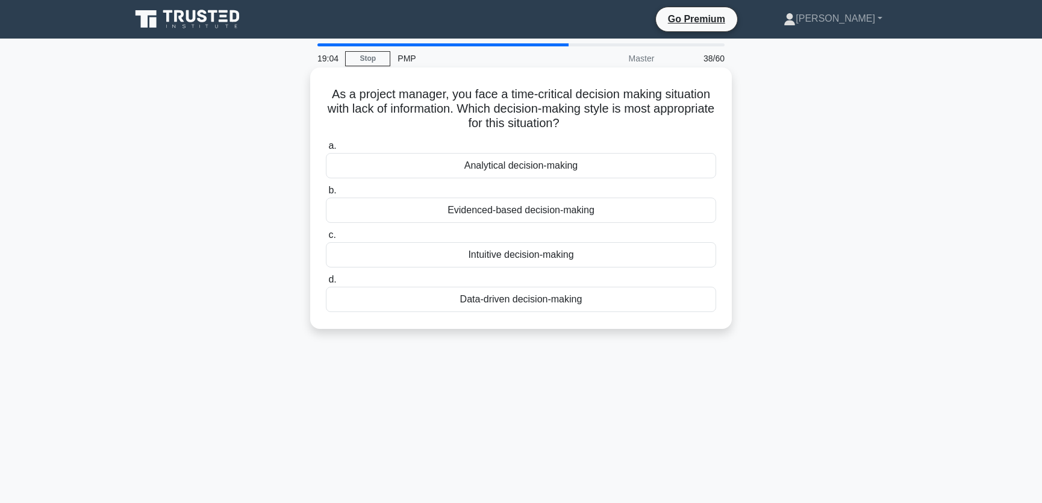
click at [520, 257] on div "Intuitive decision-making" at bounding box center [521, 254] width 390 height 25
click at [326, 239] on input "c. Intuitive decision-making" at bounding box center [326, 235] width 0 height 8
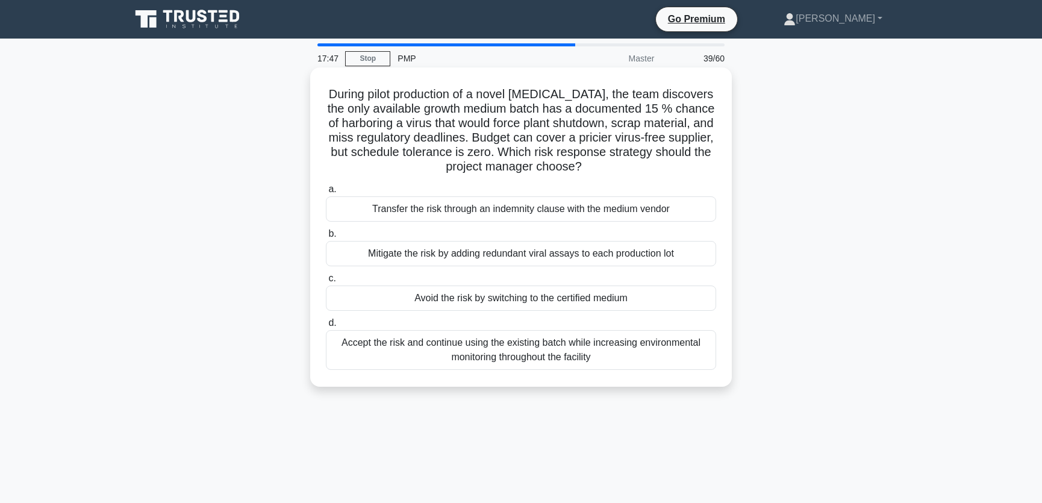
click at [522, 300] on div "Avoid the risk by switching to the certified medium" at bounding box center [521, 297] width 390 height 25
click at [326, 282] on input "c. Avoid the risk by switching to the certified medium" at bounding box center [326, 279] width 0 height 8
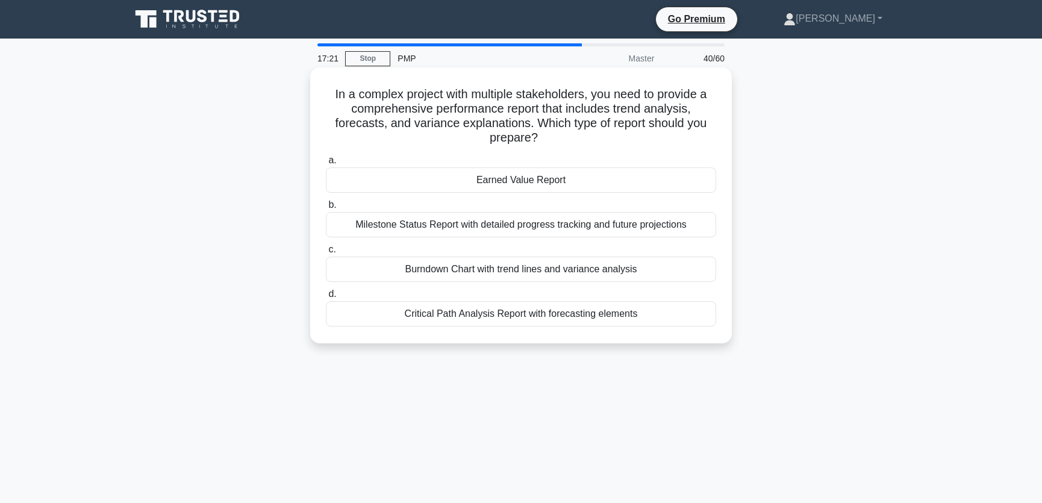
click at [576, 181] on div "Earned Value Report" at bounding box center [521, 179] width 390 height 25
click at [326, 164] on input "a. Earned Value Report" at bounding box center [326, 161] width 0 height 8
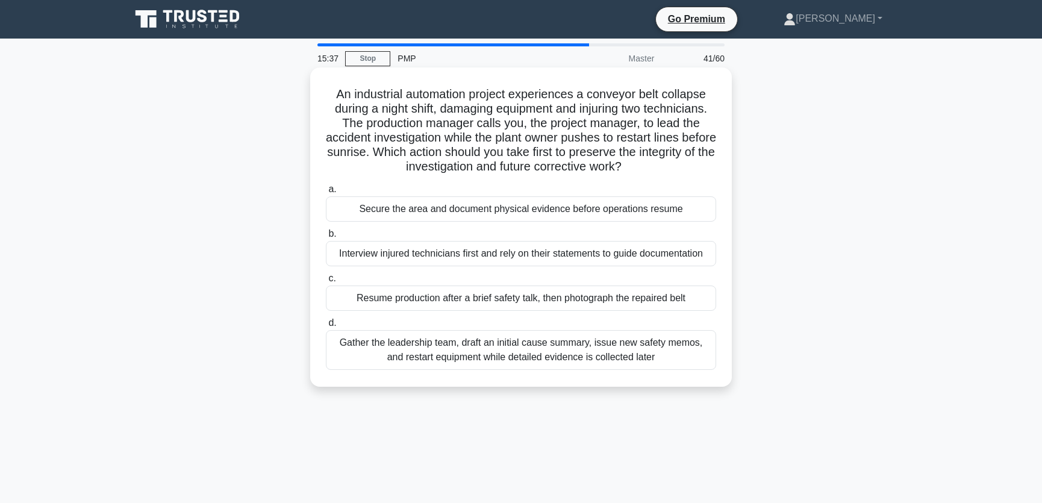
click at [517, 212] on div "Secure the area and document physical evidence before operations resume" at bounding box center [521, 208] width 390 height 25
click at [326, 193] on input "a. Secure the area and document physical evidence before operations resume" at bounding box center [326, 189] width 0 height 8
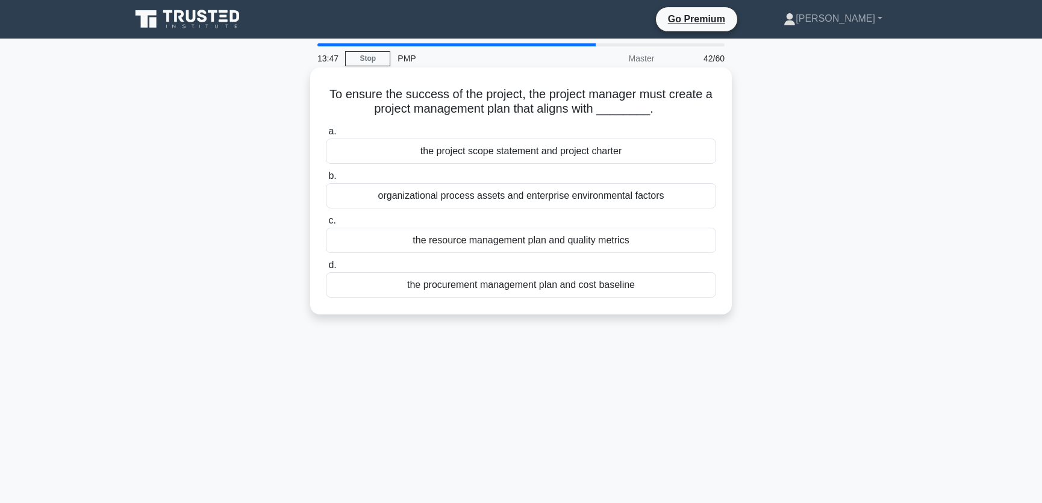
click at [543, 193] on div "organizational process assets and enterprise environmental factors" at bounding box center [521, 195] width 390 height 25
click at [326, 180] on input "b. organizational process assets and enterprise environmental factors" at bounding box center [326, 176] width 0 height 8
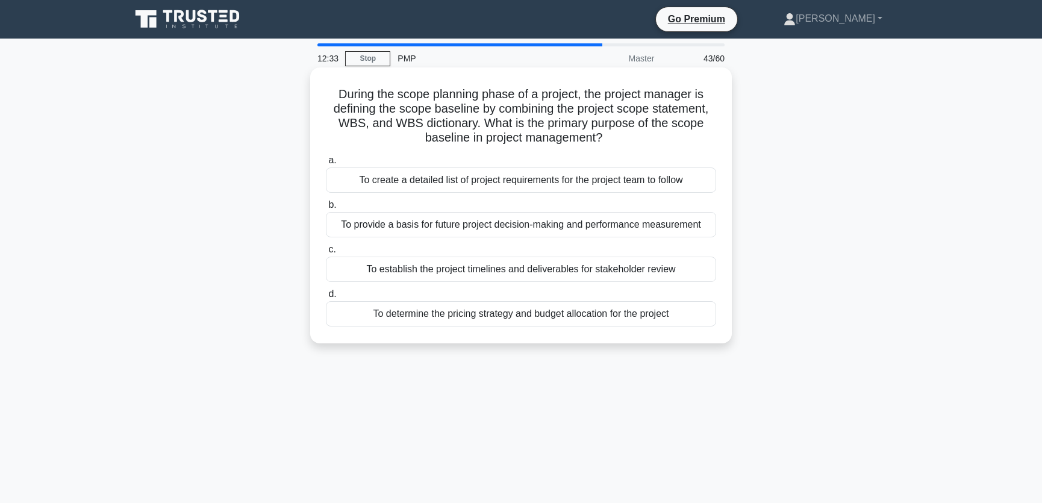
click at [553, 226] on div "To provide a basis for future project decision-making and performance measureme…" at bounding box center [521, 224] width 390 height 25
click at [326, 209] on input "b. To provide a basis for future project decision-making and performance measur…" at bounding box center [326, 205] width 0 height 8
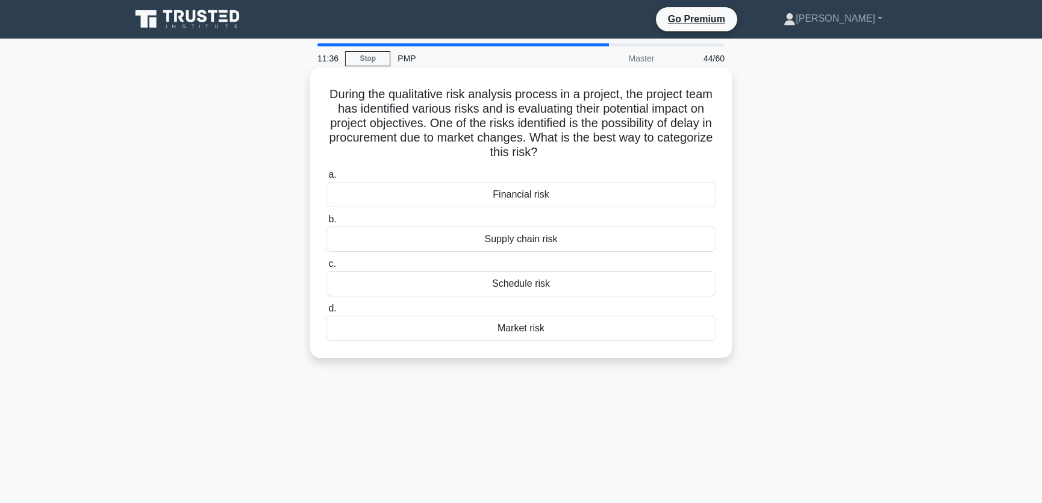
click at [562, 237] on div "Supply chain risk" at bounding box center [521, 238] width 390 height 25
click at [326, 223] on input "b. Supply chain risk" at bounding box center [326, 220] width 0 height 8
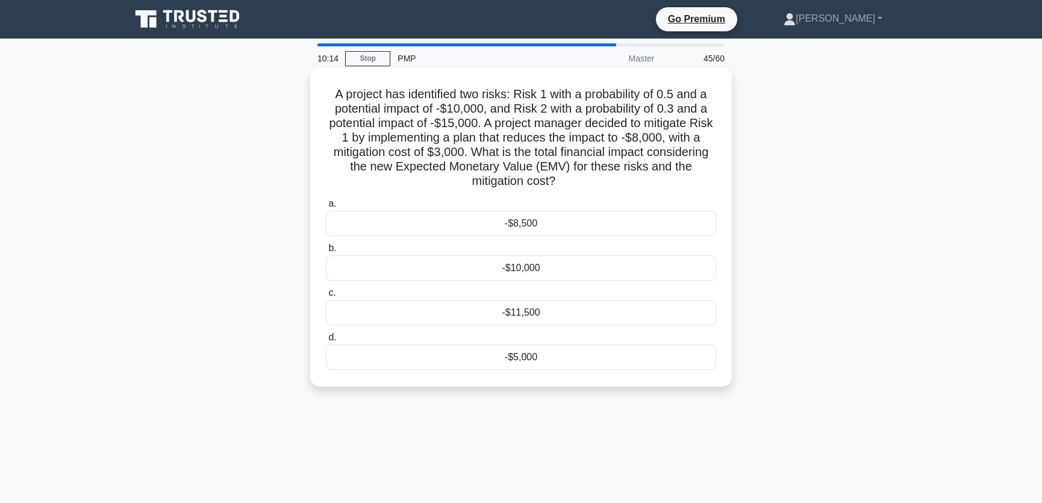
click at [537, 228] on div "-$8,500" at bounding box center [521, 223] width 390 height 25
click at [326, 208] on input "a. -$8,500" at bounding box center [326, 204] width 0 height 8
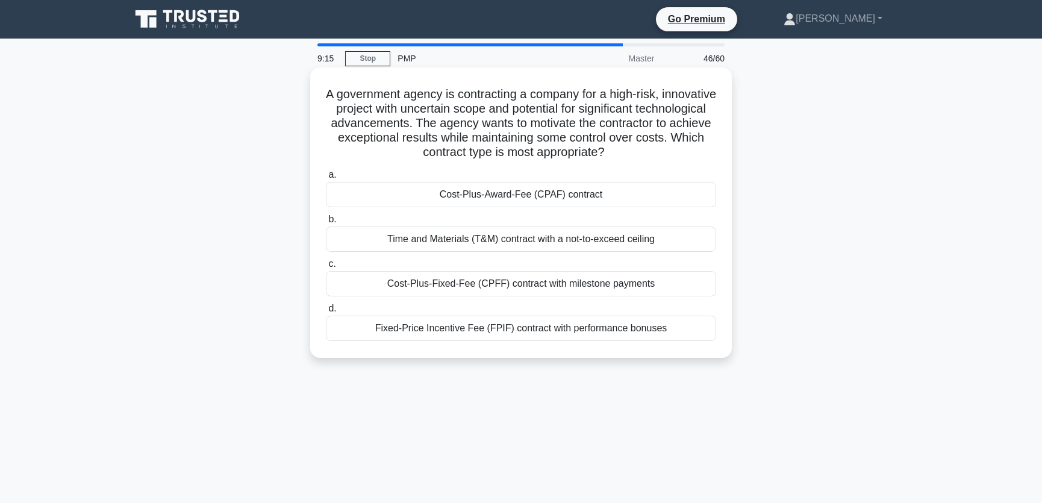
click at [535, 193] on div "Cost-Plus-Award-Fee (CPAF) contract" at bounding box center [521, 194] width 390 height 25
click at [326, 179] on input "a. Cost-Plus-Award-Fee (CPAF) contract" at bounding box center [326, 175] width 0 height 8
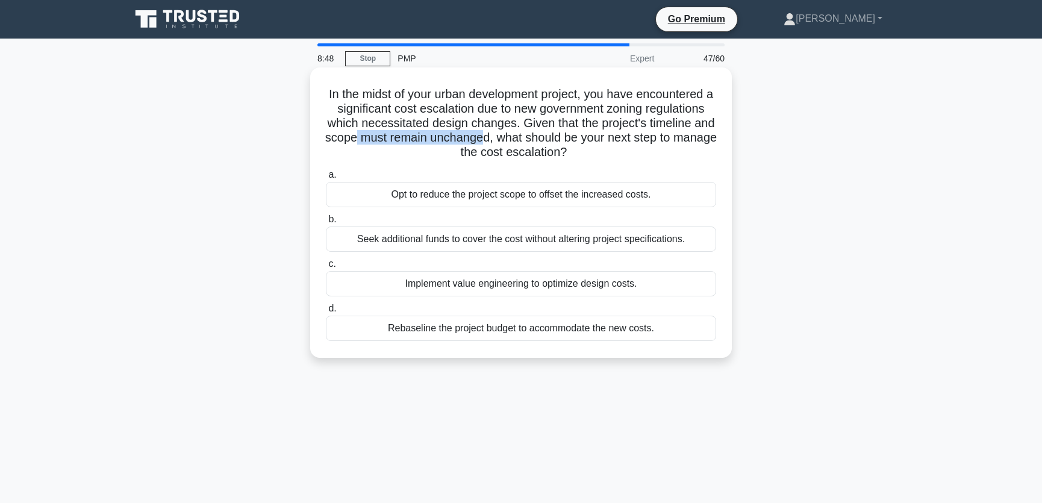
drag, startPoint x: 385, startPoint y: 136, endPoint x: 516, endPoint y: 138, distance: 130.7
click at [516, 138] on h5 "In the midst of your urban development project, you have encountered a signific…" at bounding box center [521, 123] width 393 height 73
click at [658, 111] on h5 "In the midst of your urban development project, you have encountered a signific…" at bounding box center [521, 123] width 393 height 73
click at [491, 284] on div "Implement value engineering to optimize design costs." at bounding box center [521, 283] width 390 height 25
click at [326, 268] on input "c. Implement value engineering to optimize design costs." at bounding box center [326, 264] width 0 height 8
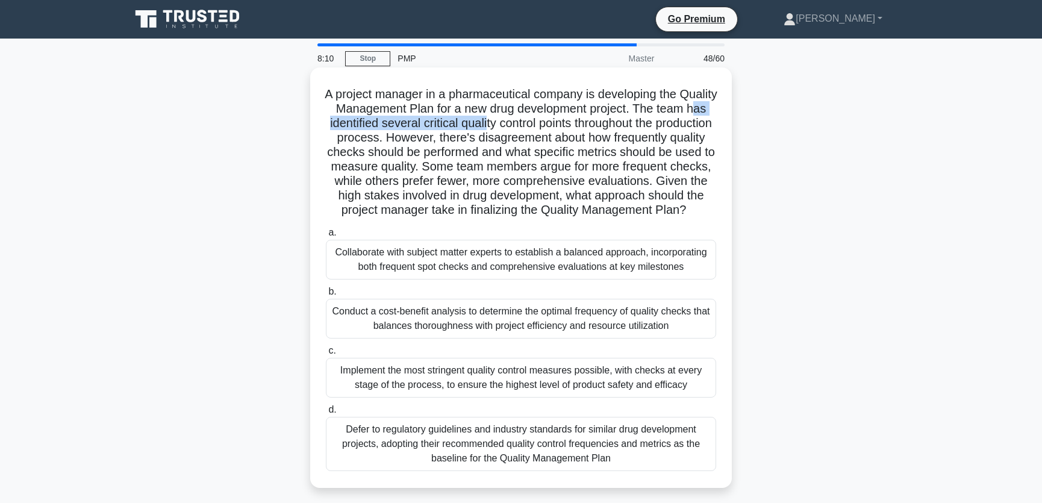
drag, startPoint x: 359, startPoint y: 123, endPoint x: 541, endPoint y: 128, distance: 181.3
click at [541, 128] on h5 "A project manager in a pharmaceutical company is developing the Quality Managem…" at bounding box center [521, 152] width 393 height 131
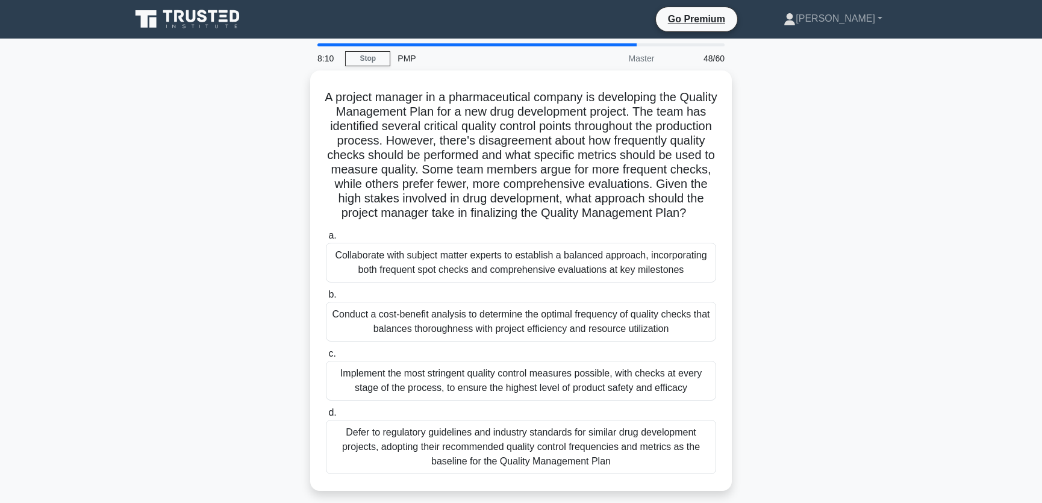
click at [804, 180] on div "A project manager in a pharmaceutical company is developing the Quality Managem…" at bounding box center [520, 287] width 795 height 435
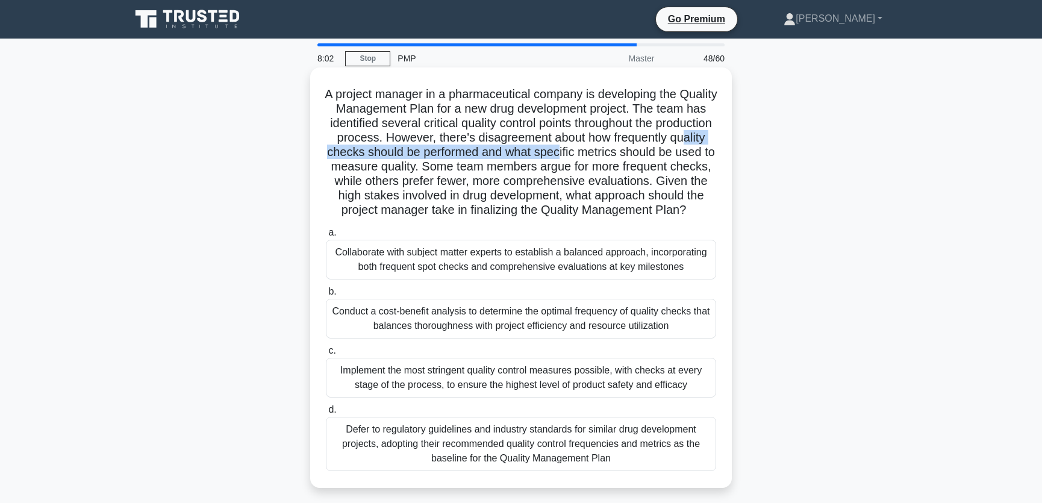
drag, startPoint x: 422, startPoint y: 155, endPoint x: 680, endPoint y: 155, distance: 258.9
click at [680, 155] on h5 "A project manager in a pharmaceutical company is developing the Quality Managem…" at bounding box center [521, 152] width 393 height 131
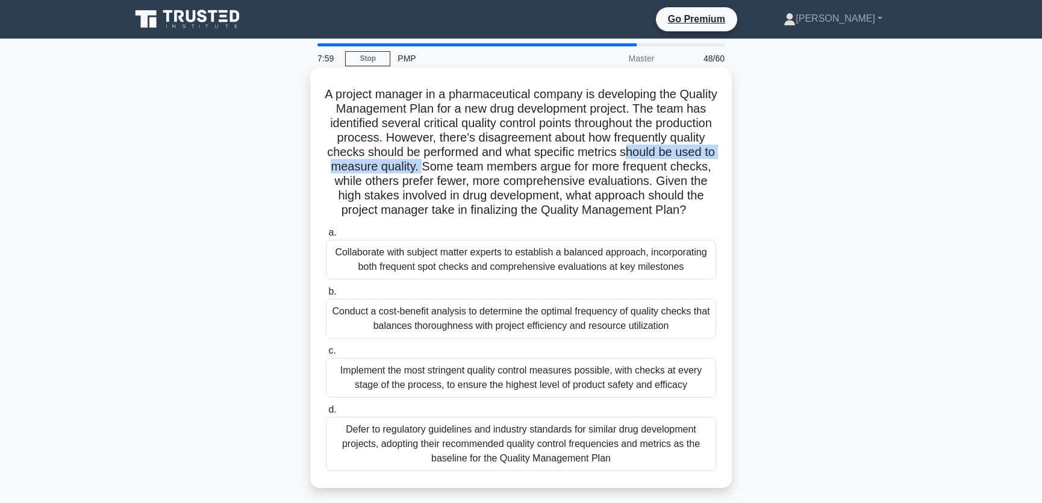
drag, startPoint x: 378, startPoint y: 166, endPoint x: 565, endPoint y: 168, distance: 187.3
click at [565, 168] on h5 "A project manager in a pharmaceutical company is developing the Quality Managem…" at bounding box center [521, 152] width 393 height 131
click at [401, 184] on h5 "A project manager in a pharmaceutical company is developing the Quality Managem…" at bounding box center [521, 152] width 393 height 131
click at [444, 276] on div "Collaborate with subject matter experts to establish a balanced approach, incor…" at bounding box center [521, 260] width 390 height 40
click at [326, 237] on input "a. Collaborate with subject matter experts to establish a balanced approach, in…" at bounding box center [326, 233] width 0 height 8
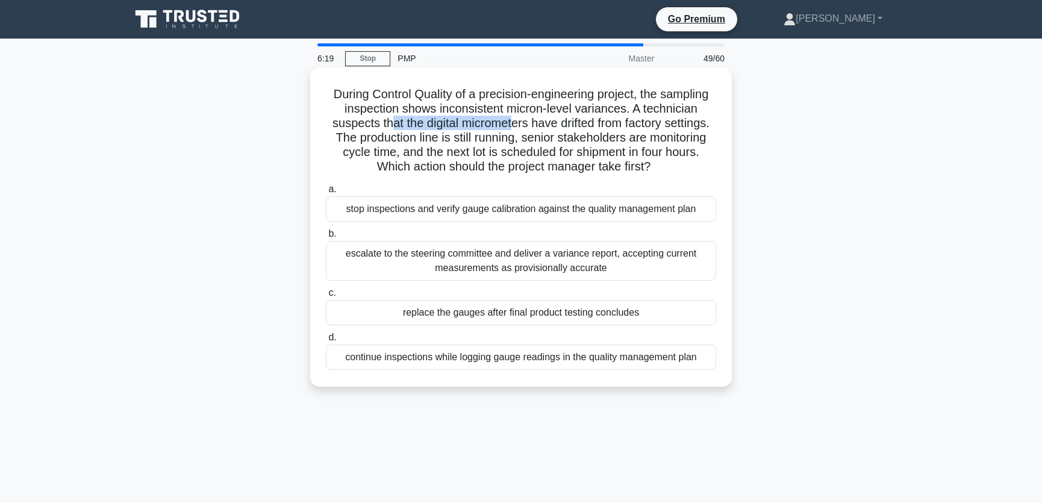
drag, startPoint x: 383, startPoint y: 120, endPoint x: 514, endPoint y: 129, distance: 131.0
click at [514, 129] on h5 "During Control Quality of a precision-engineering project, the sampling inspect…" at bounding box center [521, 131] width 393 height 88
click at [541, 125] on h5 "During Control Quality of a precision-engineering project, the sampling inspect…" at bounding box center [521, 131] width 393 height 88
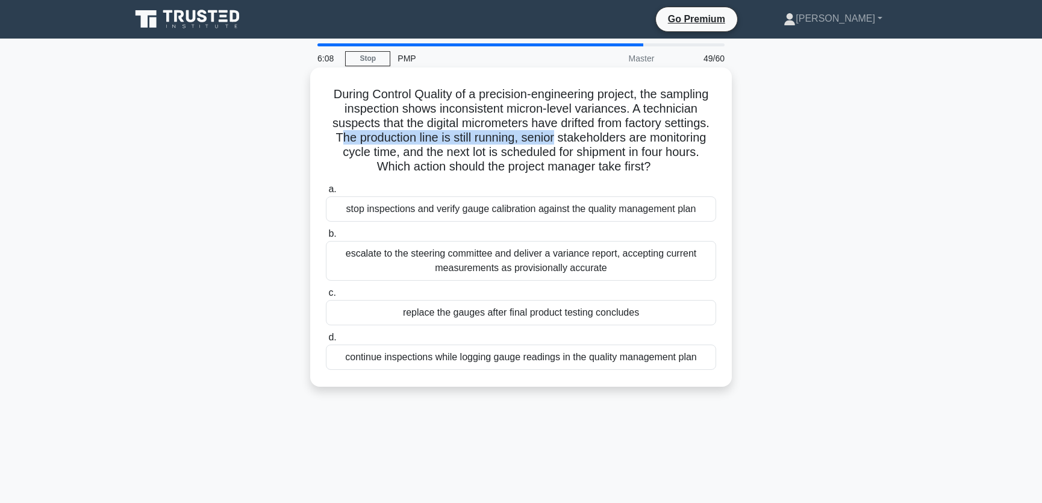
drag, startPoint x: 336, startPoint y: 139, endPoint x: 556, endPoint y: 144, distance: 219.8
click at [556, 144] on h5 "During Control Quality of a precision-engineering project, the sampling inspect…" at bounding box center [521, 131] width 393 height 88
click at [565, 127] on h5 "During Control Quality of a precision-engineering project, the sampling inspect…" at bounding box center [521, 131] width 393 height 88
click at [551, 208] on div "stop inspections and verify gauge calibration against the quality management pl…" at bounding box center [521, 208] width 390 height 25
click at [326, 193] on input "a. stop inspections and verify gauge calibration against the quality management…" at bounding box center [326, 189] width 0 height 8
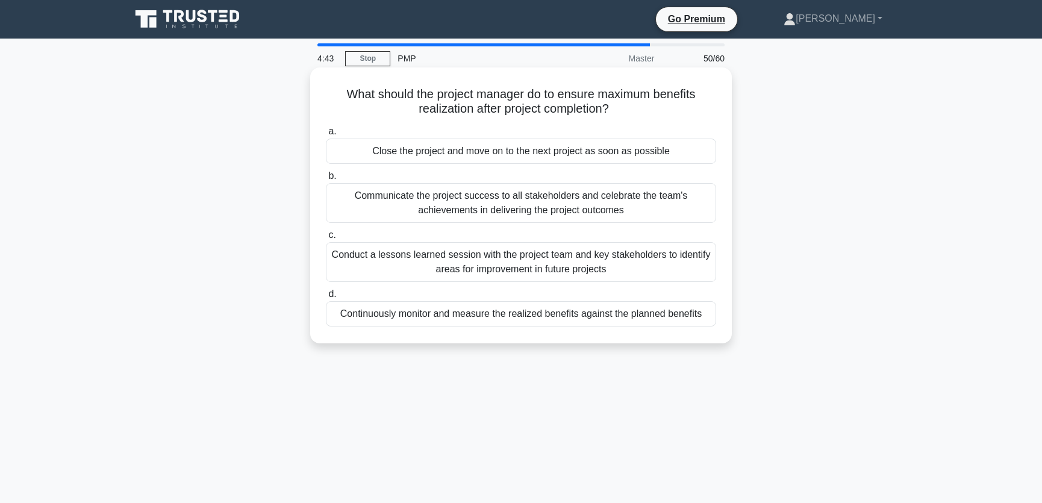
click at [391, 265] on div "Conduct a lessons learned session with the project team and key stakeholders to…" at bounding box center [521, 262] width 390 height 40
click at [326, 239] on input "c. Conduct a lessons learned session with the project team and key stakeholders…" at bounding box center [326, 235] width 0 height 8
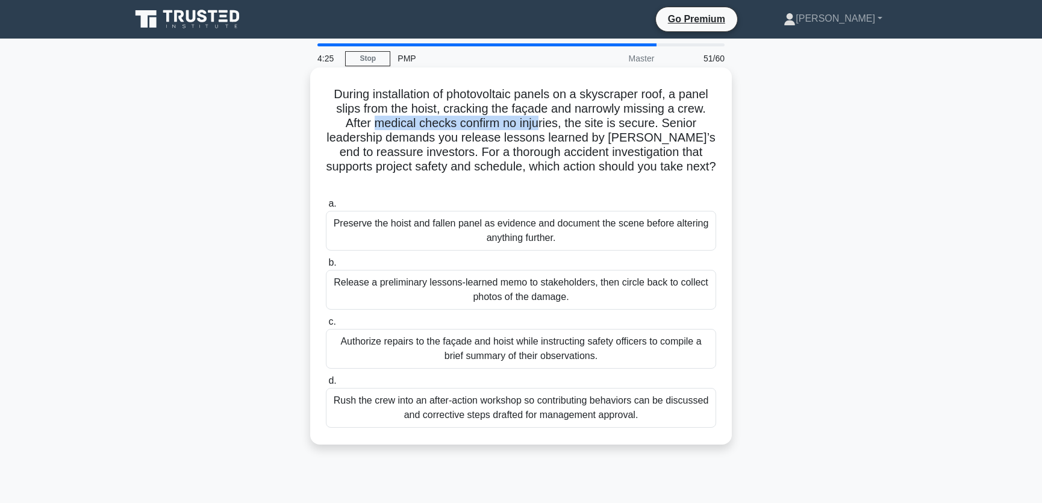
drag, startPoint x: 378, startPoint y: 124, endPoint x: 542, endPoint y: 126, distance: 163.8
click at [542, 126] on h5 "During installation of photovoltaic panels on a skyscraper roof, a panel slips …" at bounding box center [521, 138] width 393 height 102
click at [666, 124] on h5 "During installation of photovoltaic panels on a skyscraper roof, a panel slips …" at bounding box center [521, 138] width 393 height 102
click at [428, 223] on div "Preserve the hoist and fallen panel as evidence and document the scene before a…" at bounding box center [521, 231] width 390 height 40
click at [326, 208] on input "a. Preserve the hoist and fallen panel as evidence and document the scene befor…" at bounding box center [326, 204] width 0 height 8
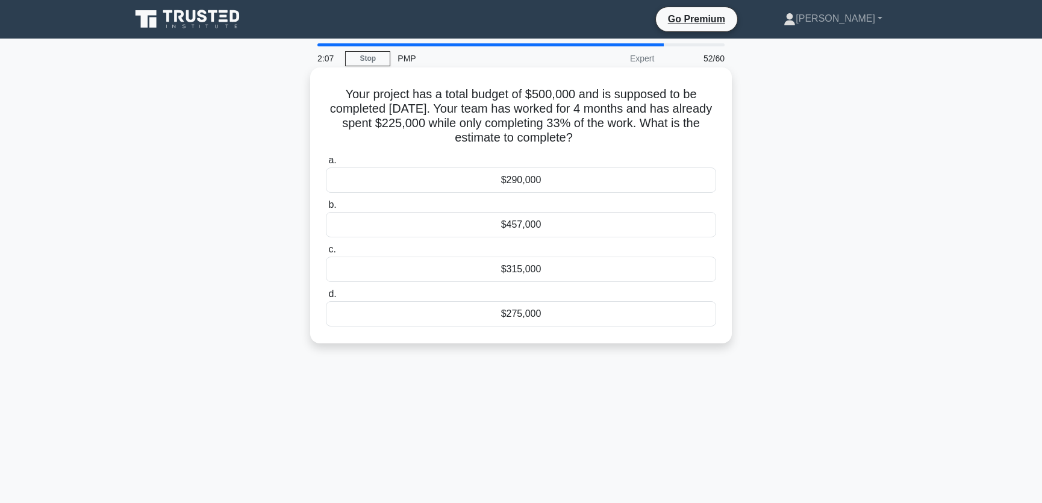
click at [531, 270] on div "$315,000" at bounding box center [521, 269] width 390 height 25
click at [326, 254] on input "c. $315,000" at bounding box center [326, 250] width 0 height 8
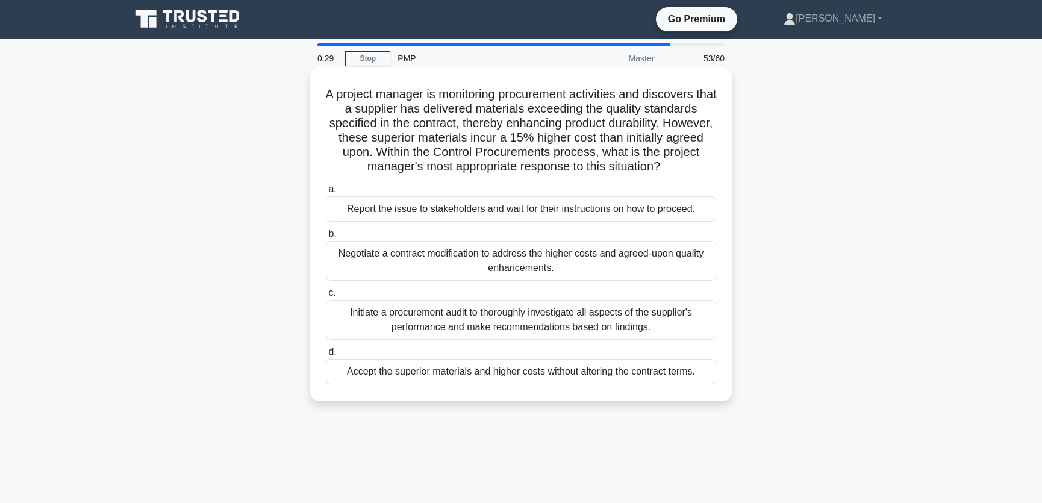
click at [585, 264] on div "Negotiate a contract modification to address the higher costs and agreed-upon q…" at bounding box center [521, 261] width 390 height 40
click at [326, 238] on input "b. Negotiate a contract modification to address the higher costs and agreed-upo…" at bounding box center [326, 234] width 0 height 8
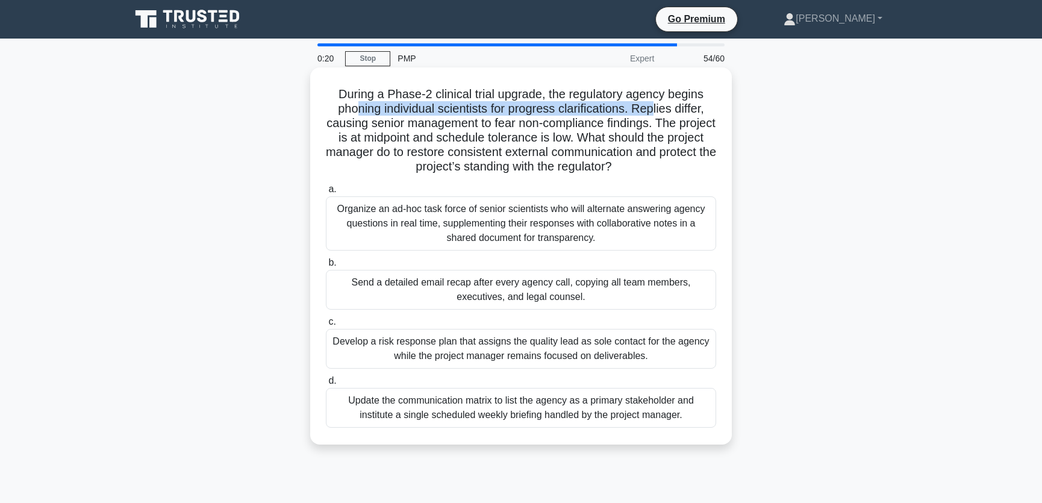
drag, startPoint x: 351, startPoint y: 111, endPoint x: 654, endPoint y: 114, distance: 302.9
click at [654, 114] on h5 "During a Phase-2 clinical trial upgrade, the regulatory agency begins phoning i…" at bounding box center [521, 131] width 393 height 88
click at [537, 135] on h5 "During a Phase-2 clinical trial upgrade, the regulatory agency begins phoning i…" at bounding box center [521, 131] width 393 height 88
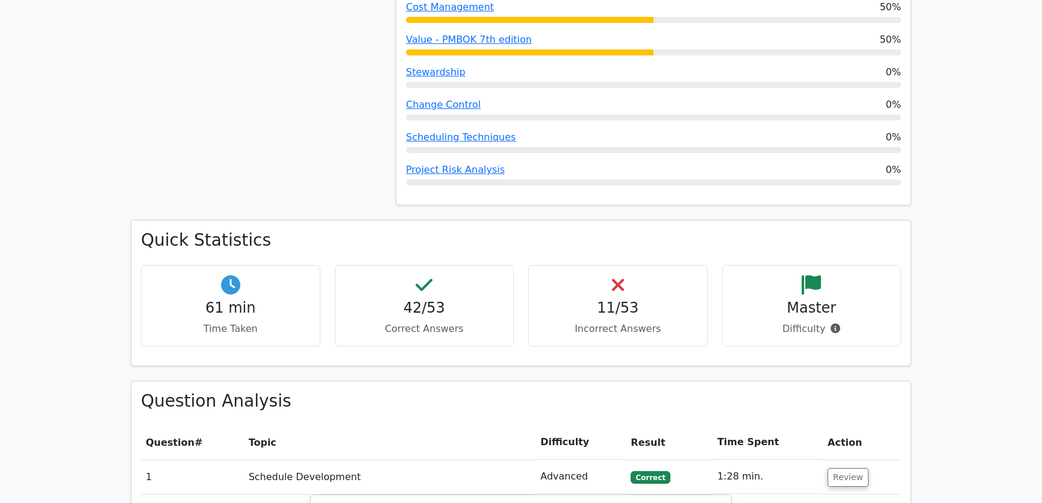
scroll to position [1460, 0]
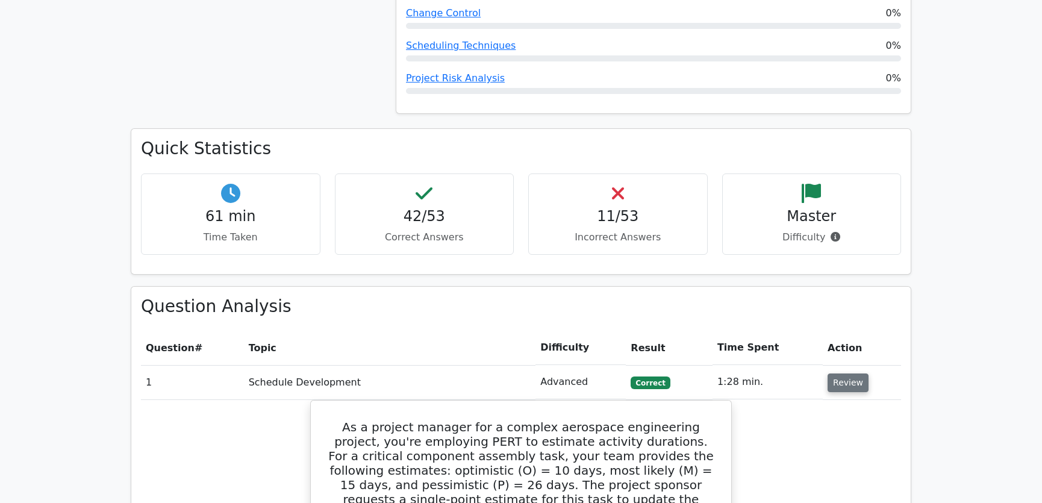
click at [842, 373] on button "Review" at bounding box center [847, 382] width 41 height 19
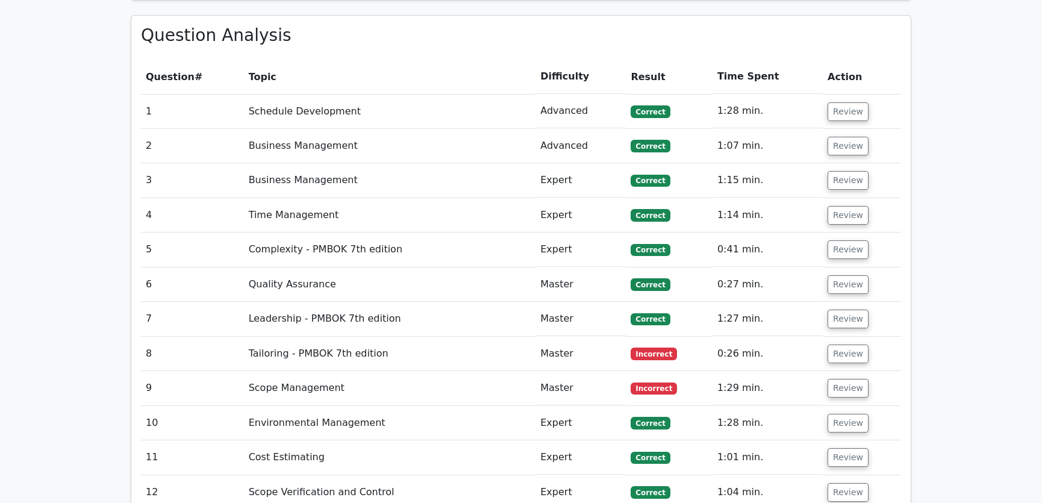
scroll to position [1825, 0]
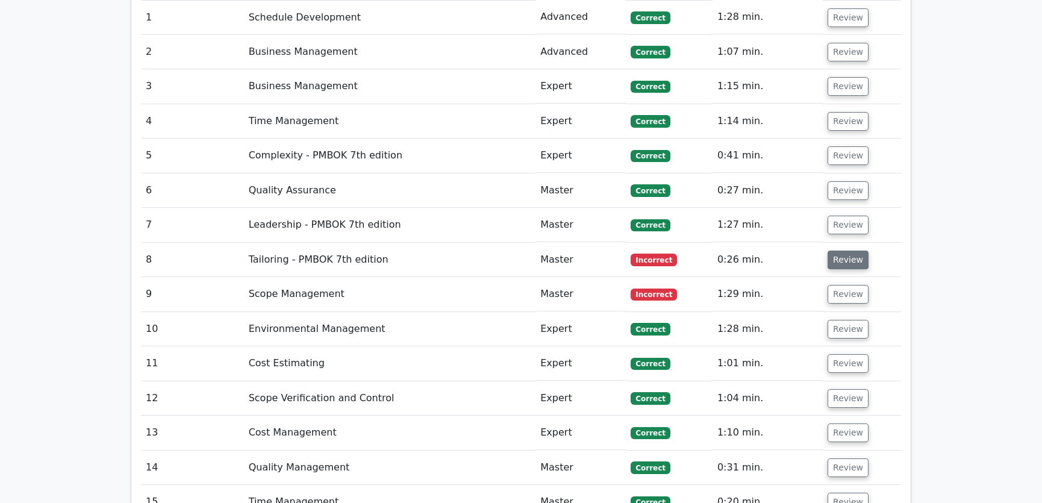
click at [844, 251] on button "Review" at bounding box center [847, 260] width 41 height 19
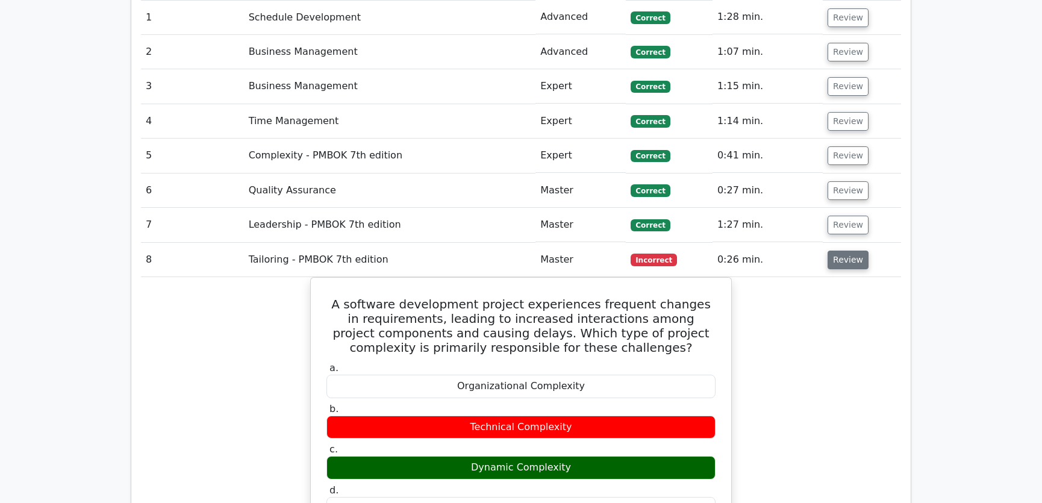
click at [844, 251] on button "Review" at bounding box center [847, 260] width 41 height 19
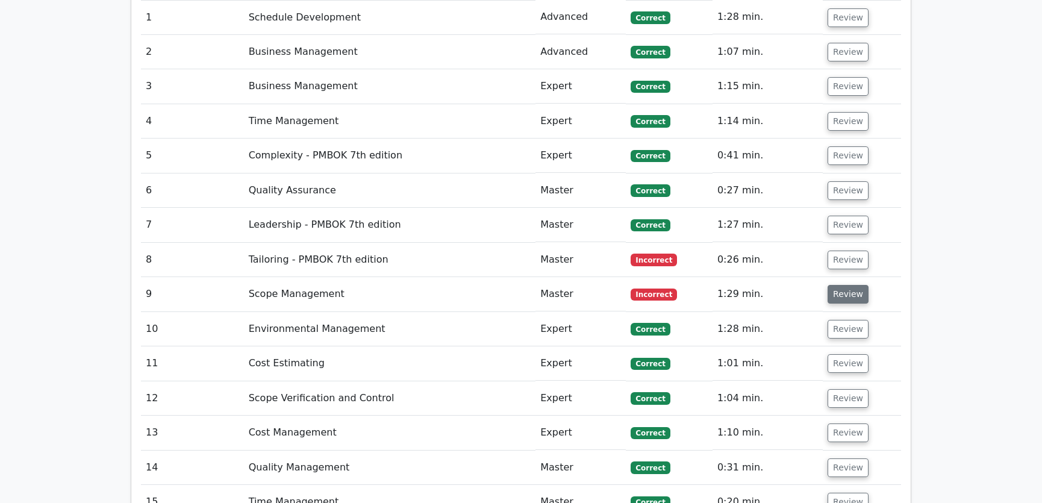
click at [842, 285] on button "Review" at bounding box center [847, 294] width 41 height 19
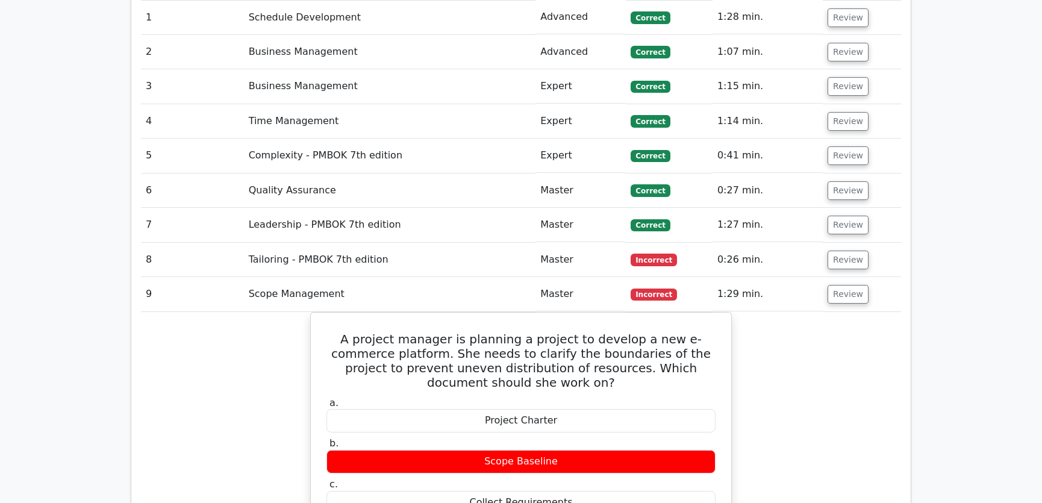
scroll to position [1915, 0]
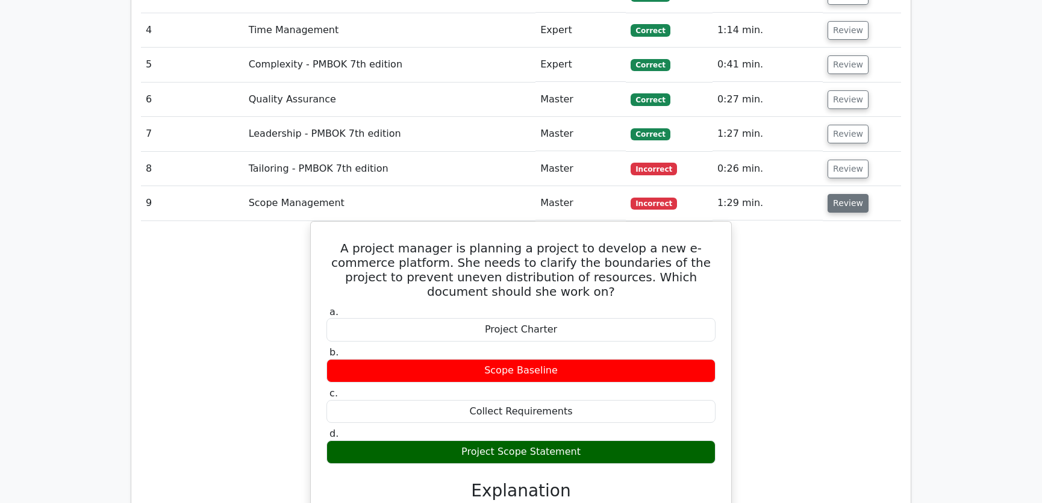
click at [845, 194] on button "Review" at bounding box center [847, 203] width 41 height 19
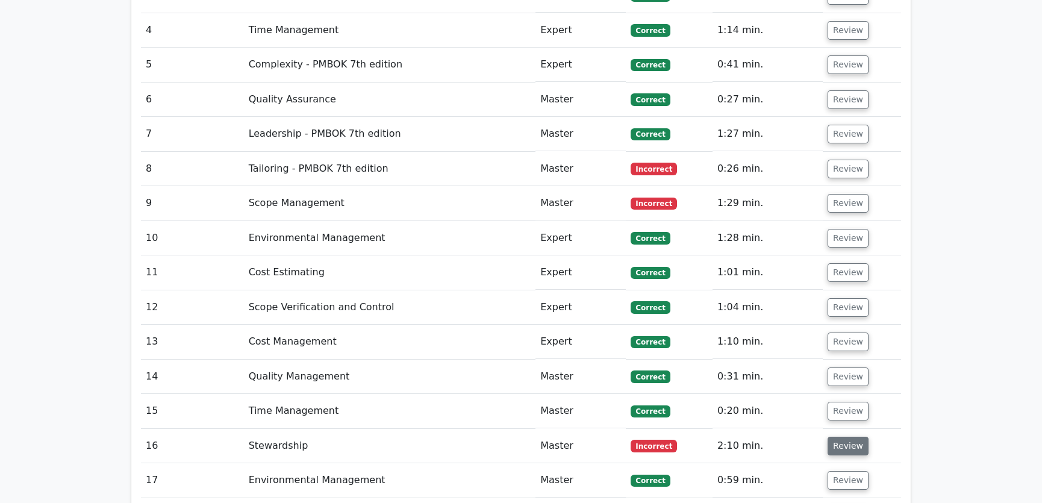
click at [843, 437] on button "Review" at bounding box center [847, 446] width 41 height 19
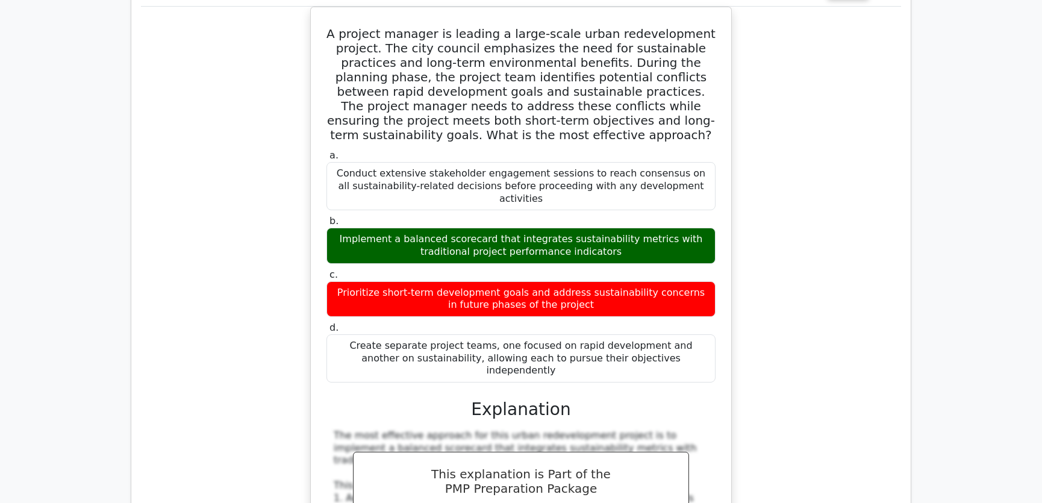
scroll to position [2281, 0]
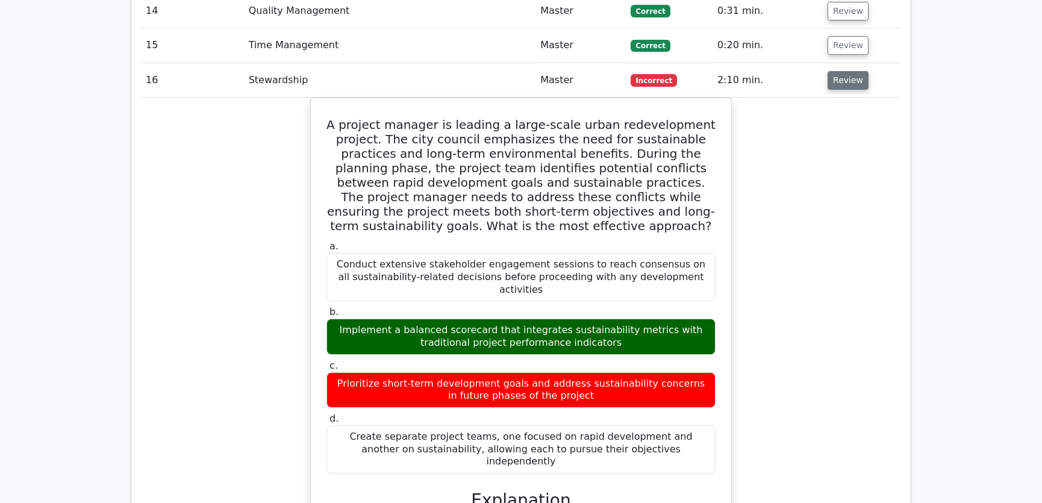
click at [843, 71] on button "Review" at bounding box center [847, 80] width 41 height 19
